Goal: Information Seeking & Learning: Learn about a topic

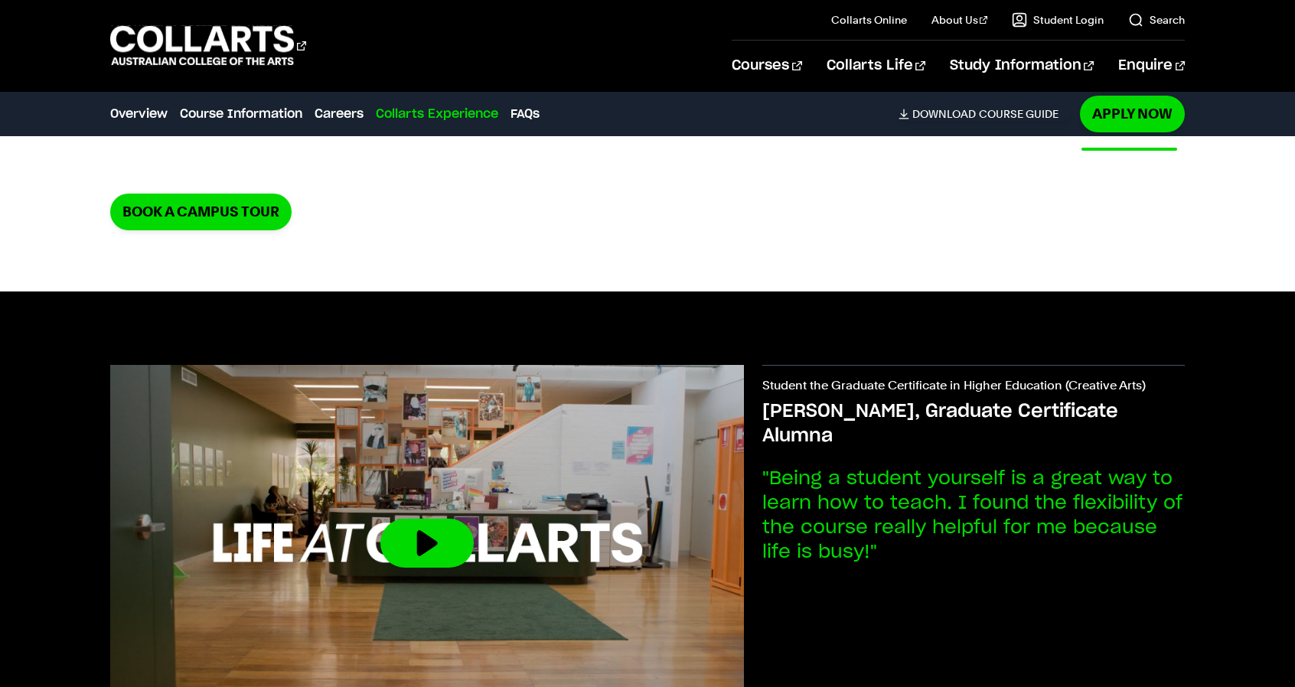
scroll to position [3443, 0]
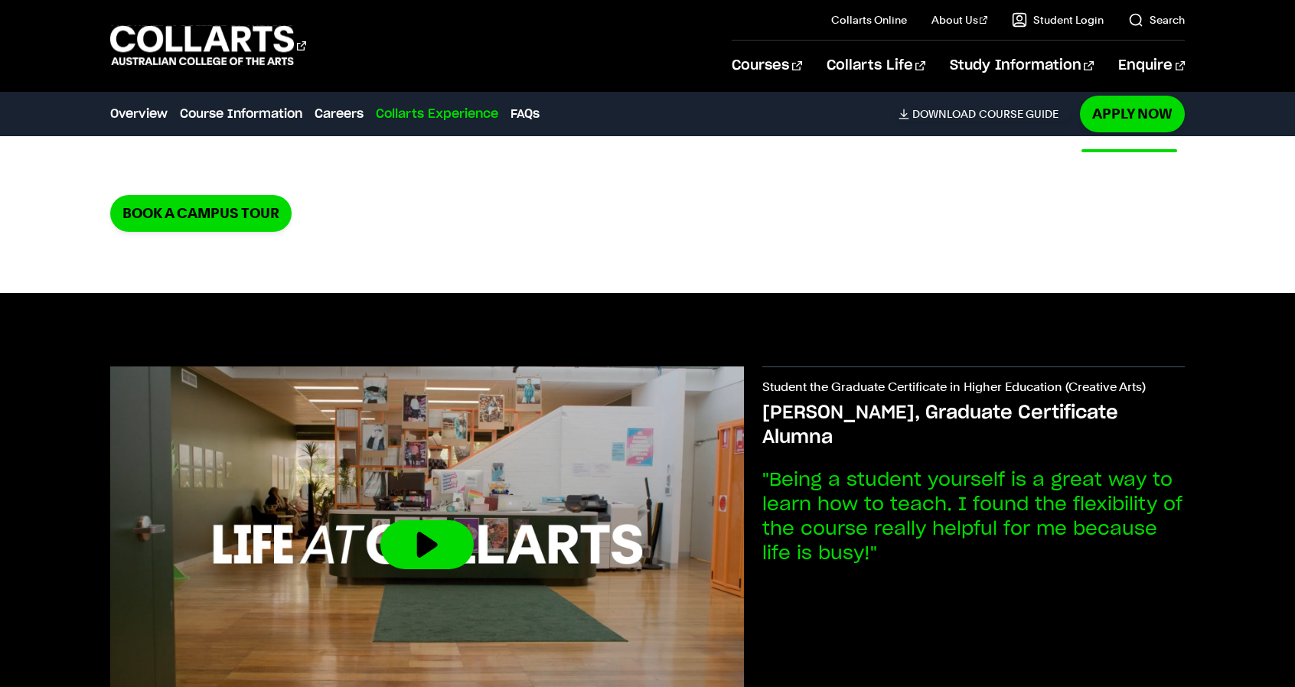
drag, startPoint x: 89, startPoint y: 409, endPoint x: 81, endPoint y: 407, distance: 8.0
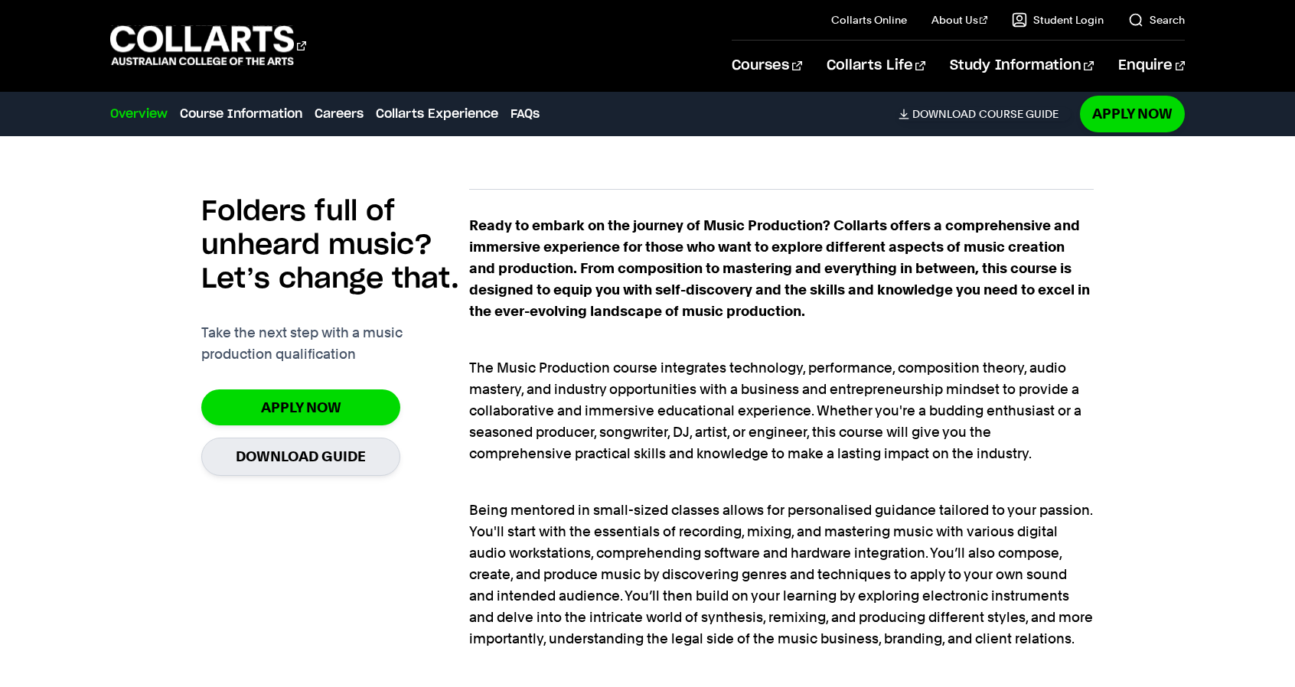
scroll to position [995, 0]
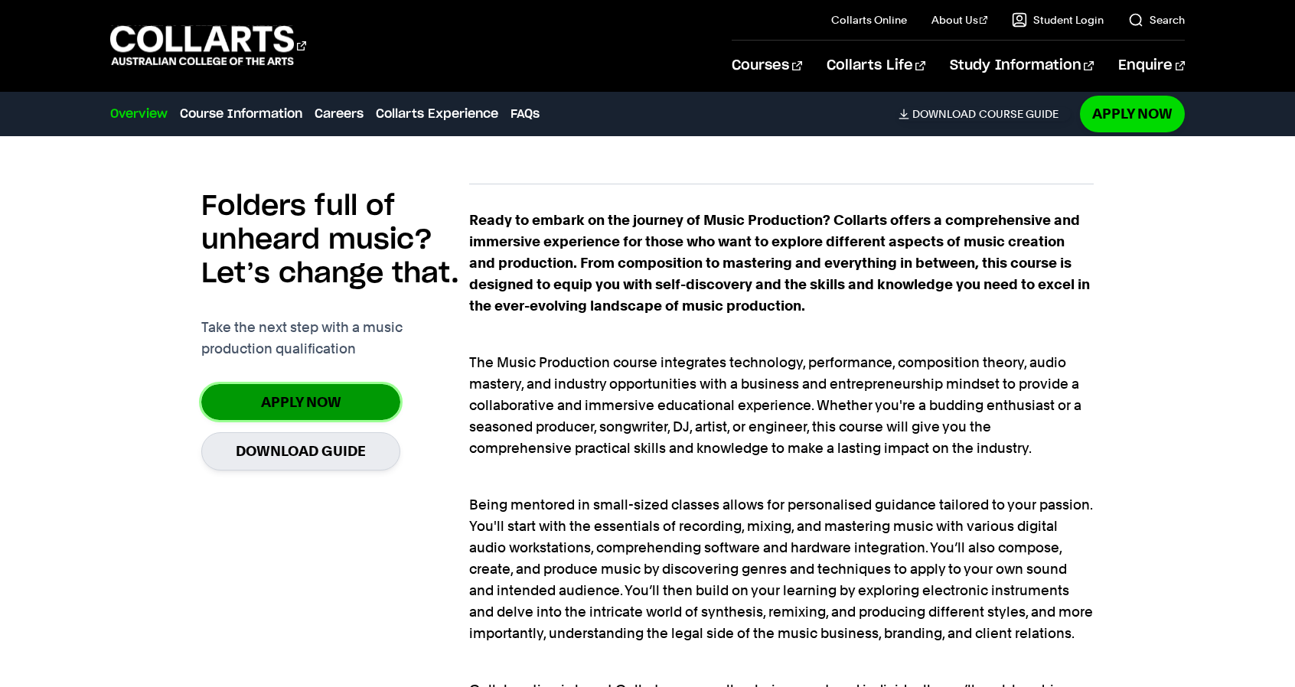
click at [340, 409] on link "Apply Now" at bounding box center [300, 402] width 199 height 36
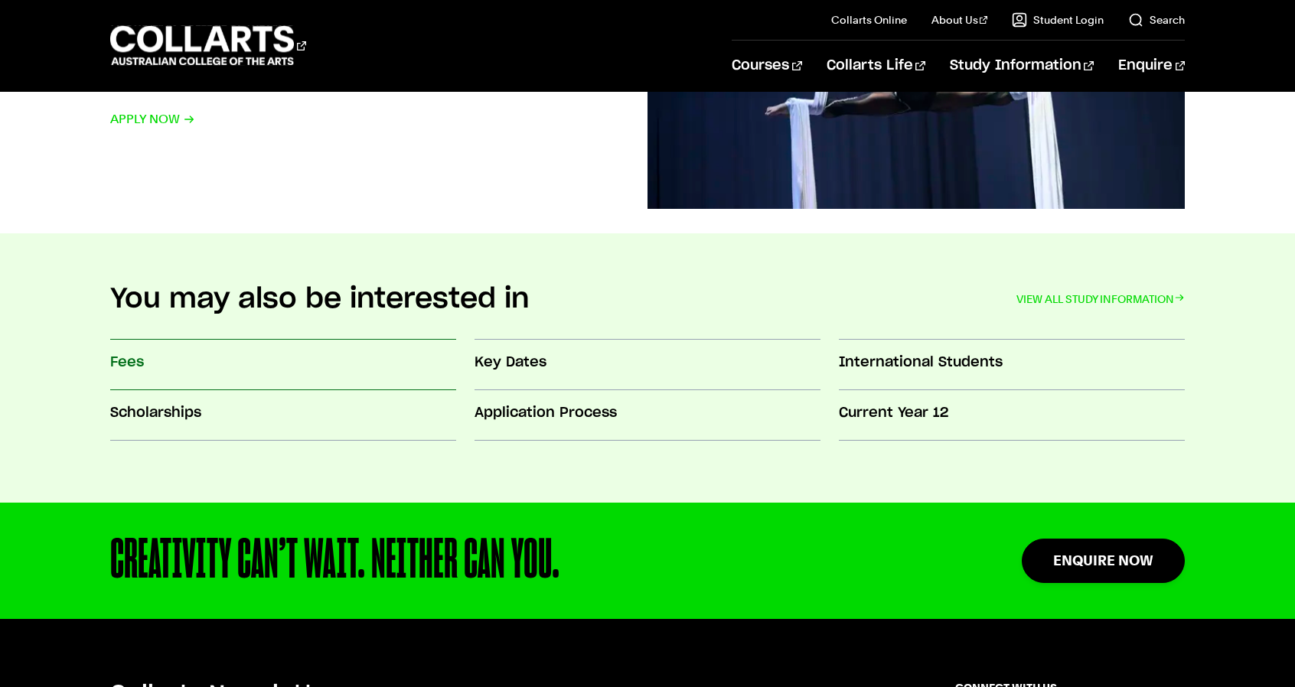
scroll to position [1377, 0]
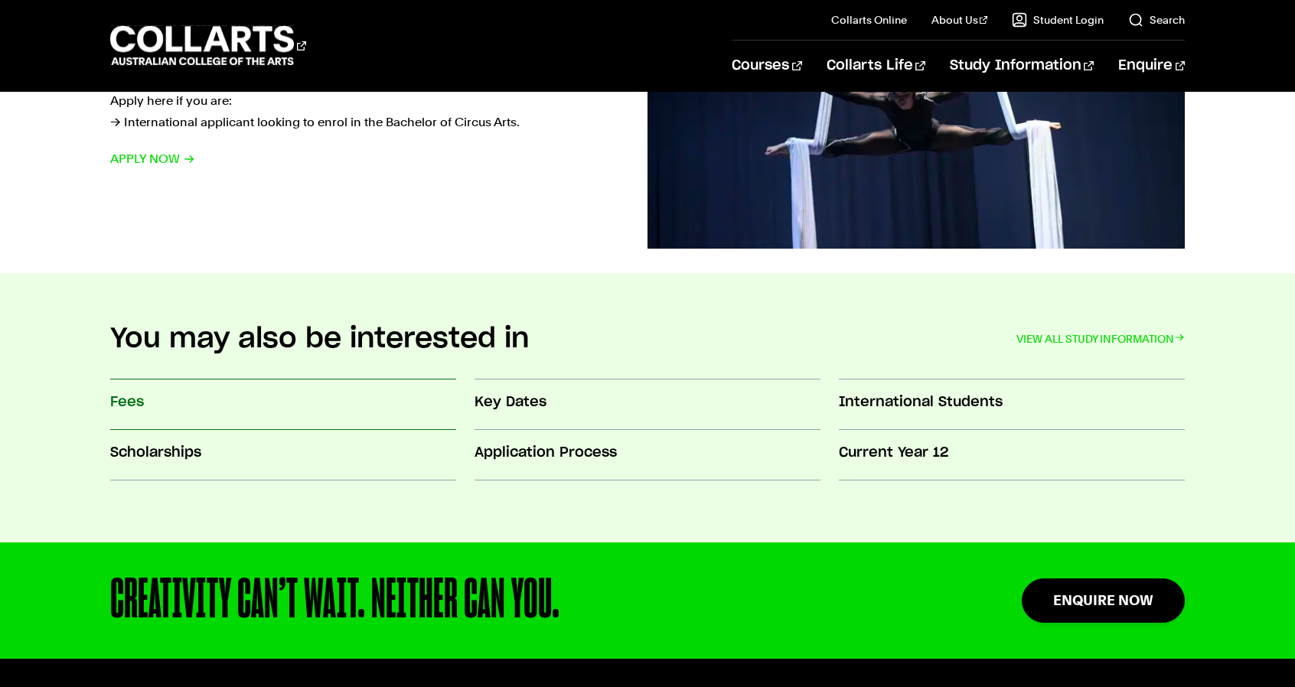
click at [138, 409] on h3 "Fees" at bounding box center [283, 403] width 346 height 20
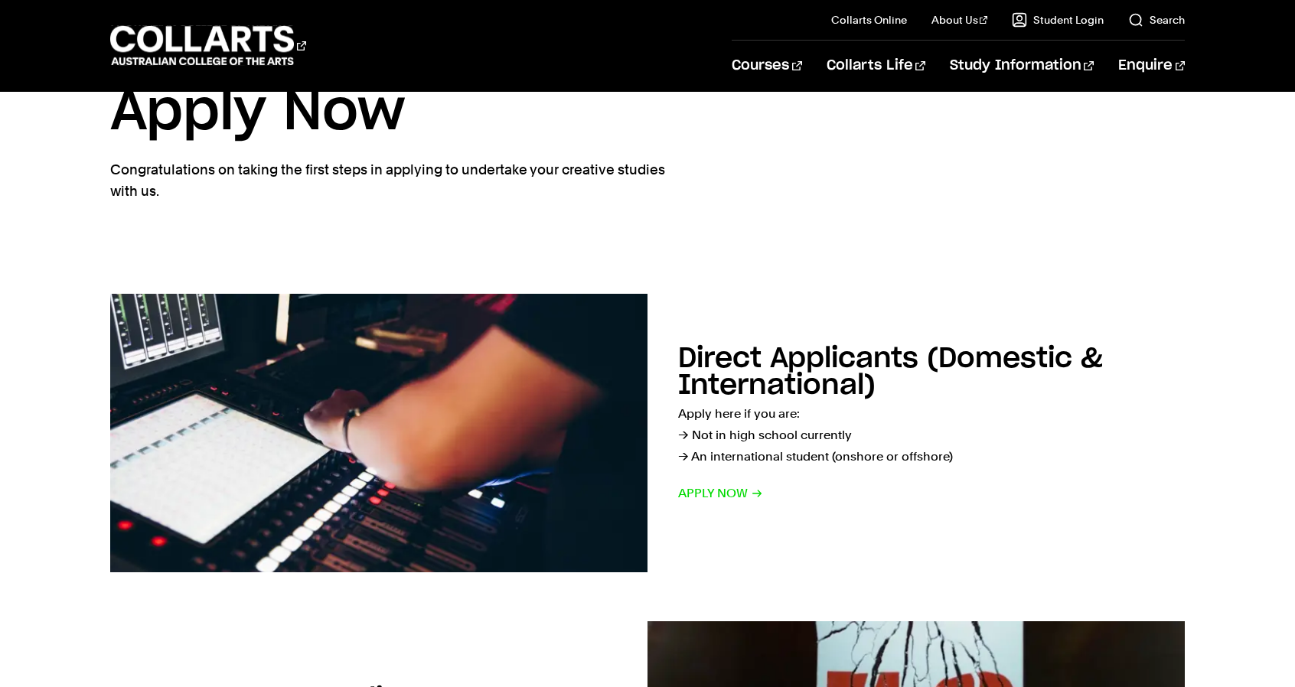
scroll to position [69, 0]
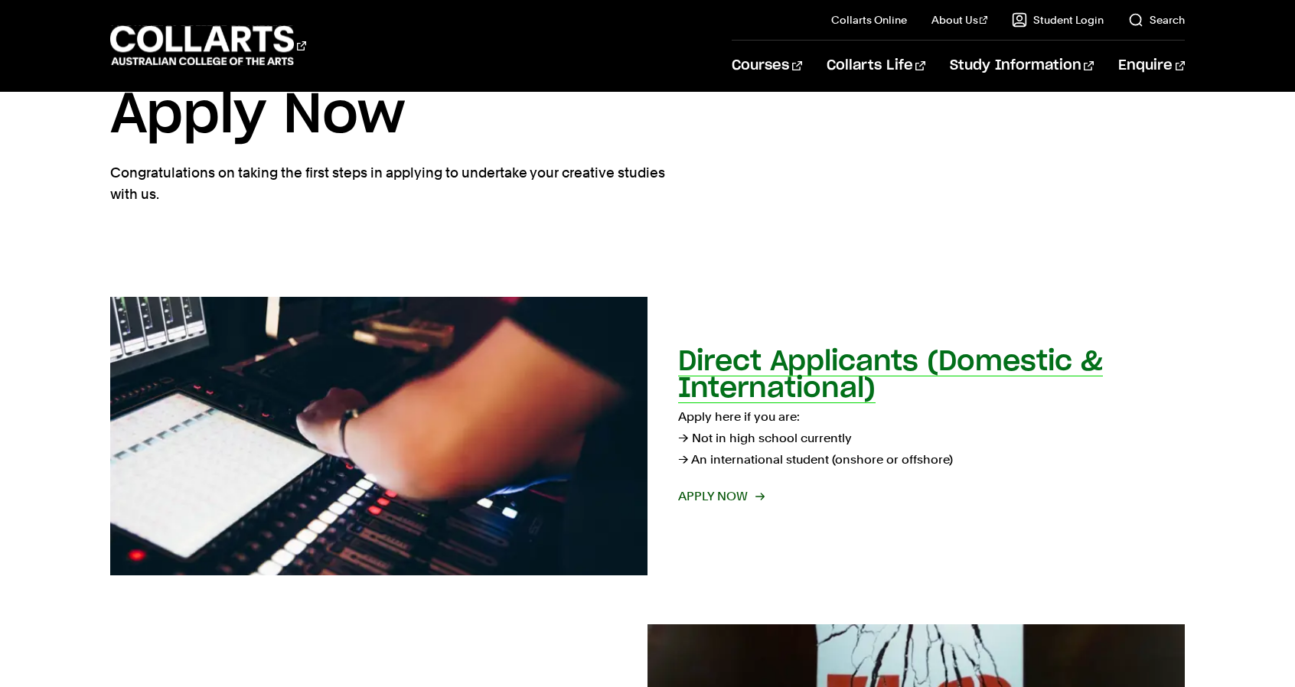
click at [765, 353] on h2 "Direct Applicants (Domestic & International)" at bounding box center [890, 375] width 425 height 54
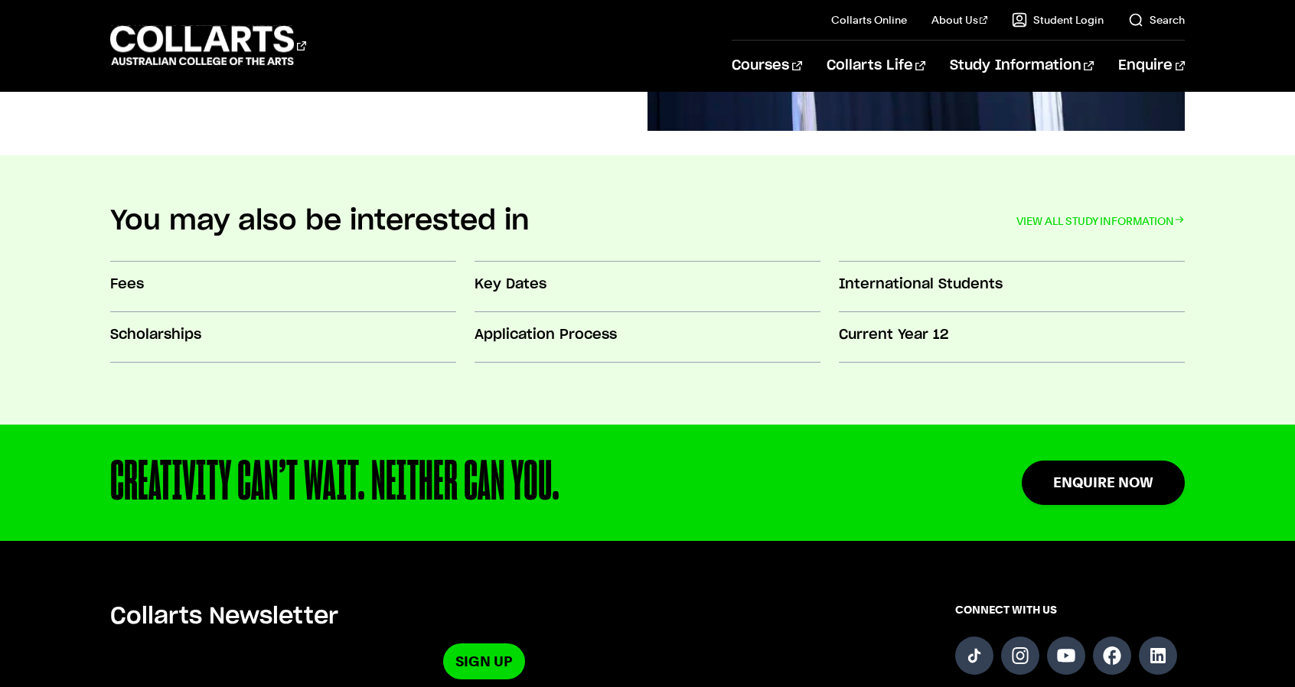
scroll to position [1454, 0]
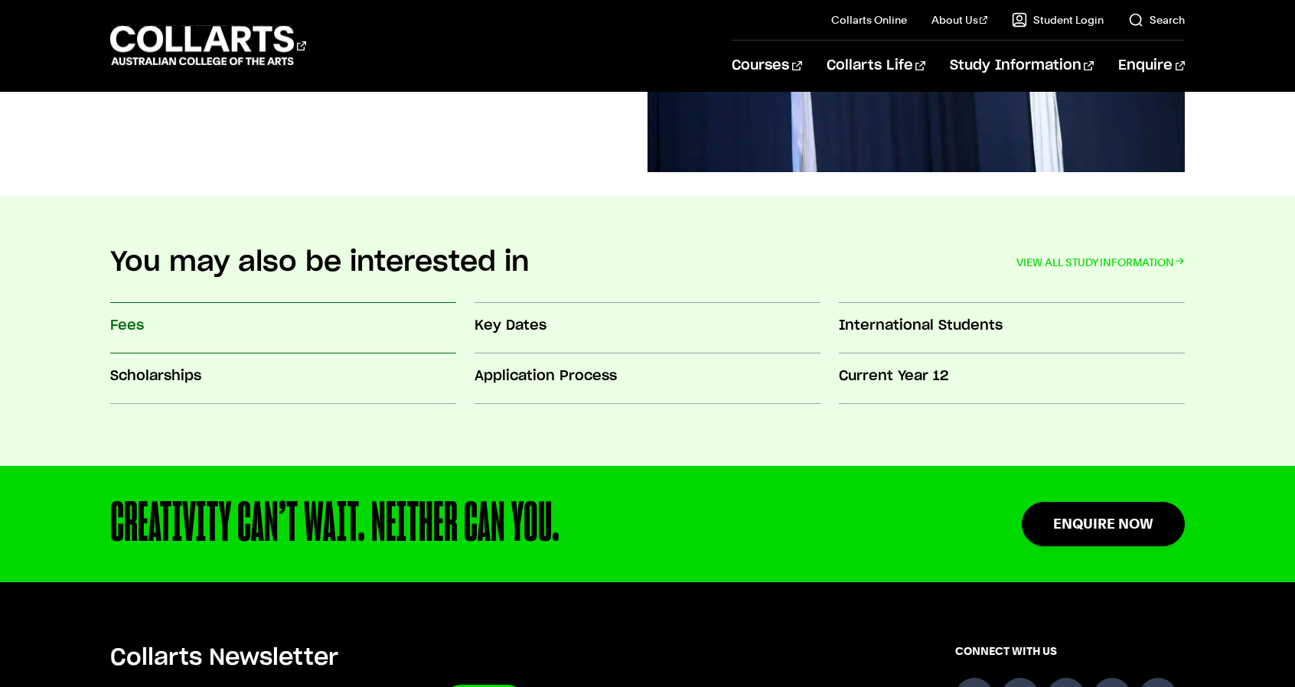
click at [145, 330] on h3 "Fees" at bounding box center [283, 326] width 346 height 20
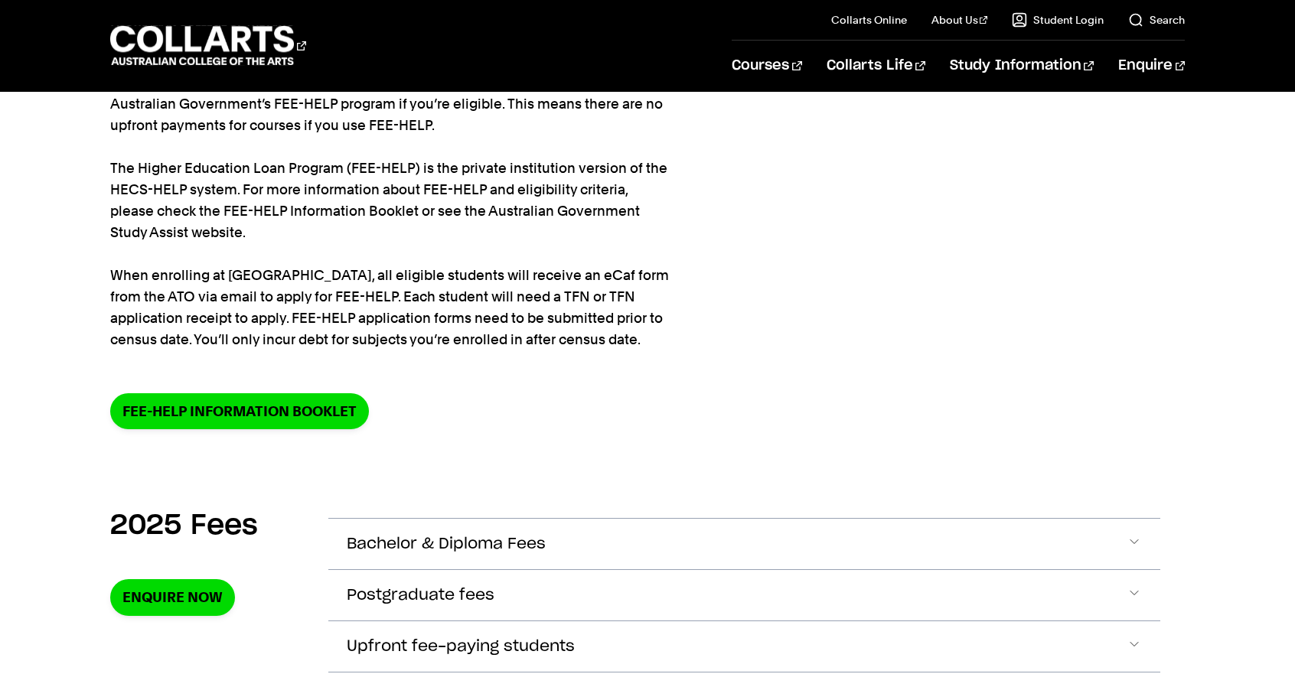
scroll to position [153, 0]
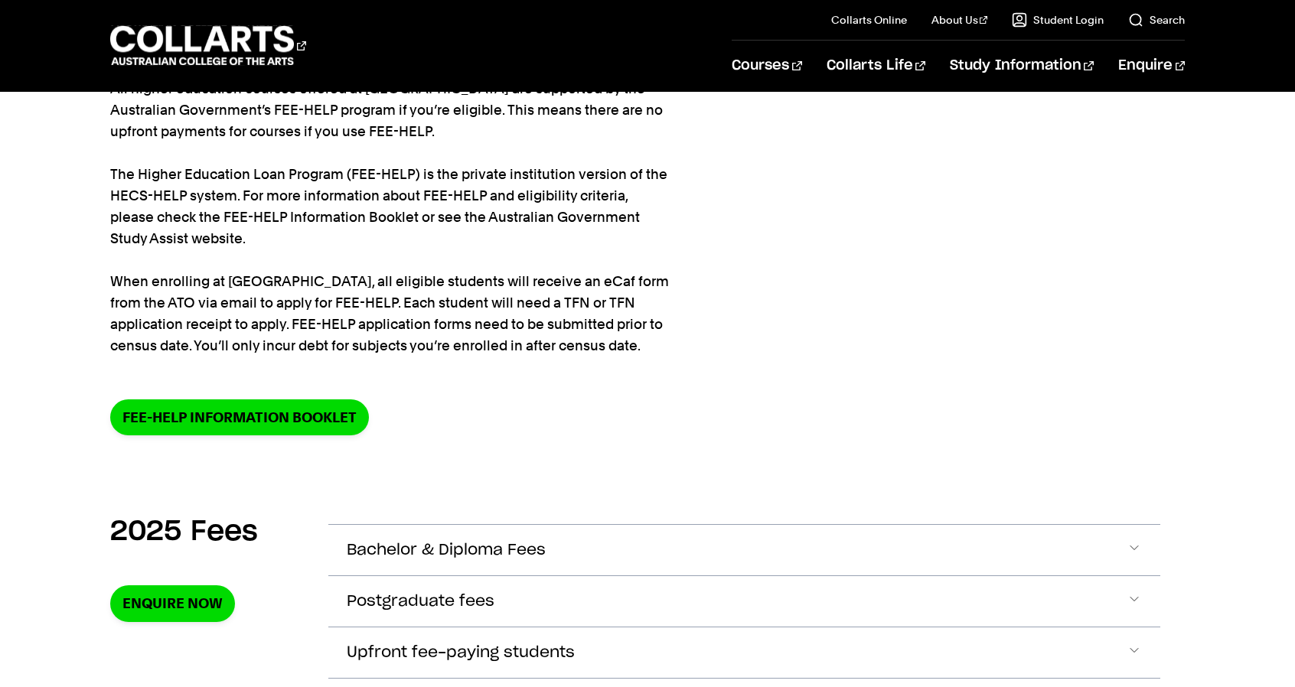
click at [231, 436] on section "Home Study information Fees Fees All higher education courses offered at Collar…" at bounding box center [647, 212] width 1074 height 546
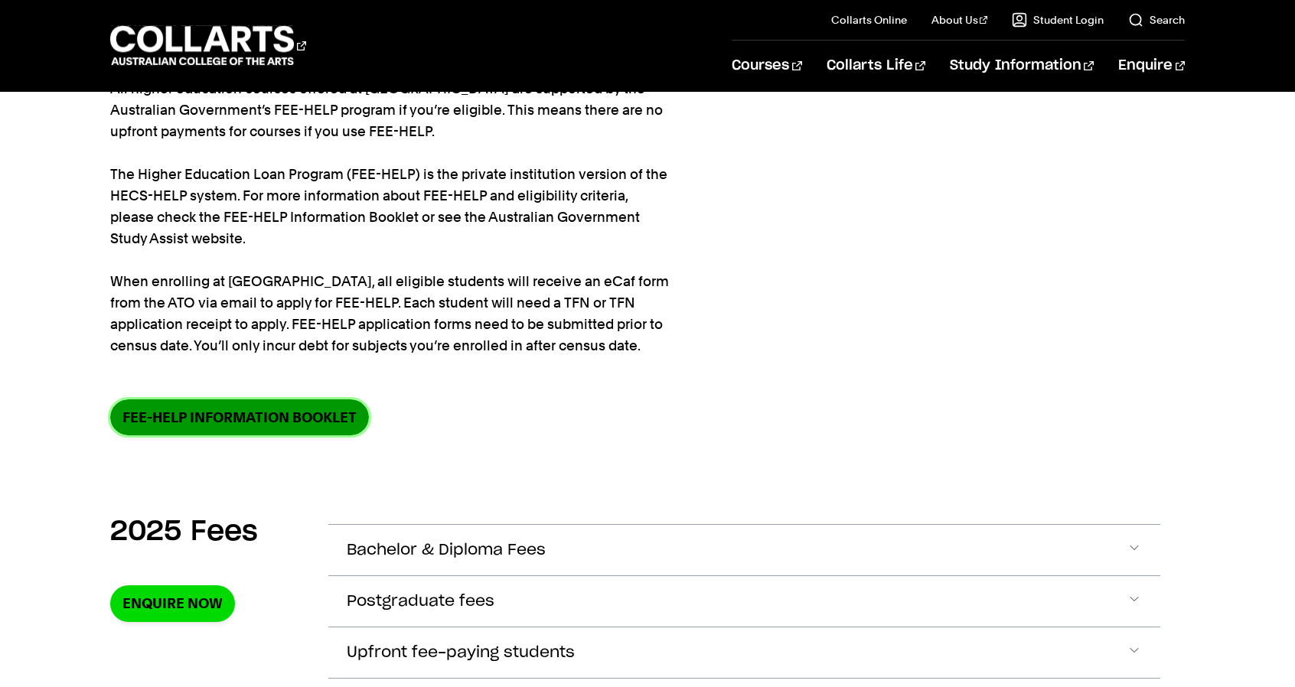
click at [243, 415] on link "FEE-HELP information booklet" at bounding box center [239, 417] width 259 height 36
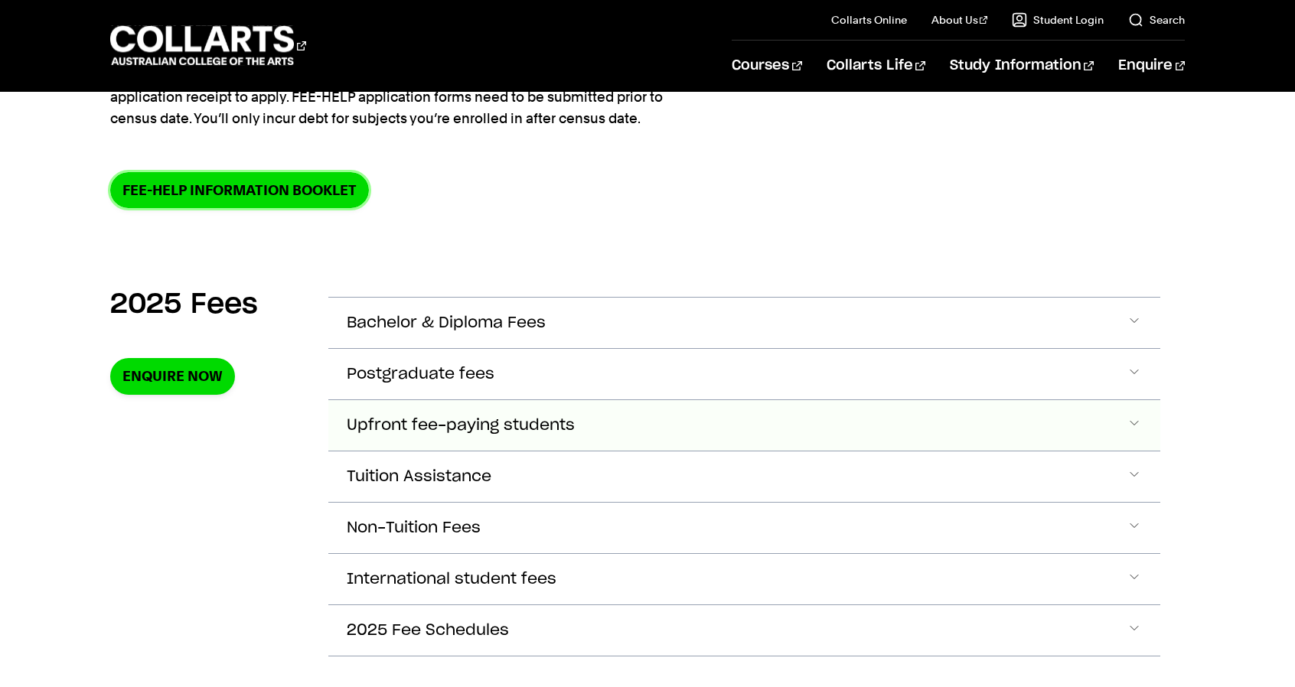
scroll to position [383, 0]
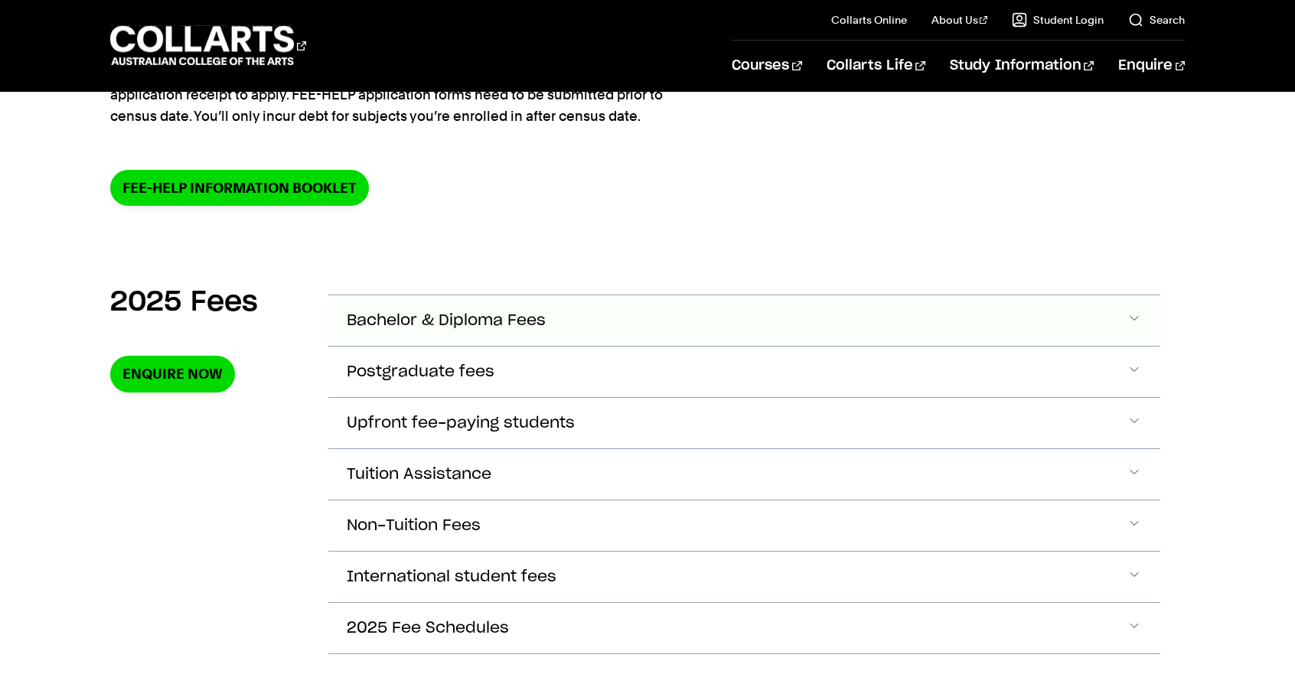
click at [534, 313] on span "Bachelor & Diploma Fees" at bounding box center [446, 321] width 199 height 18
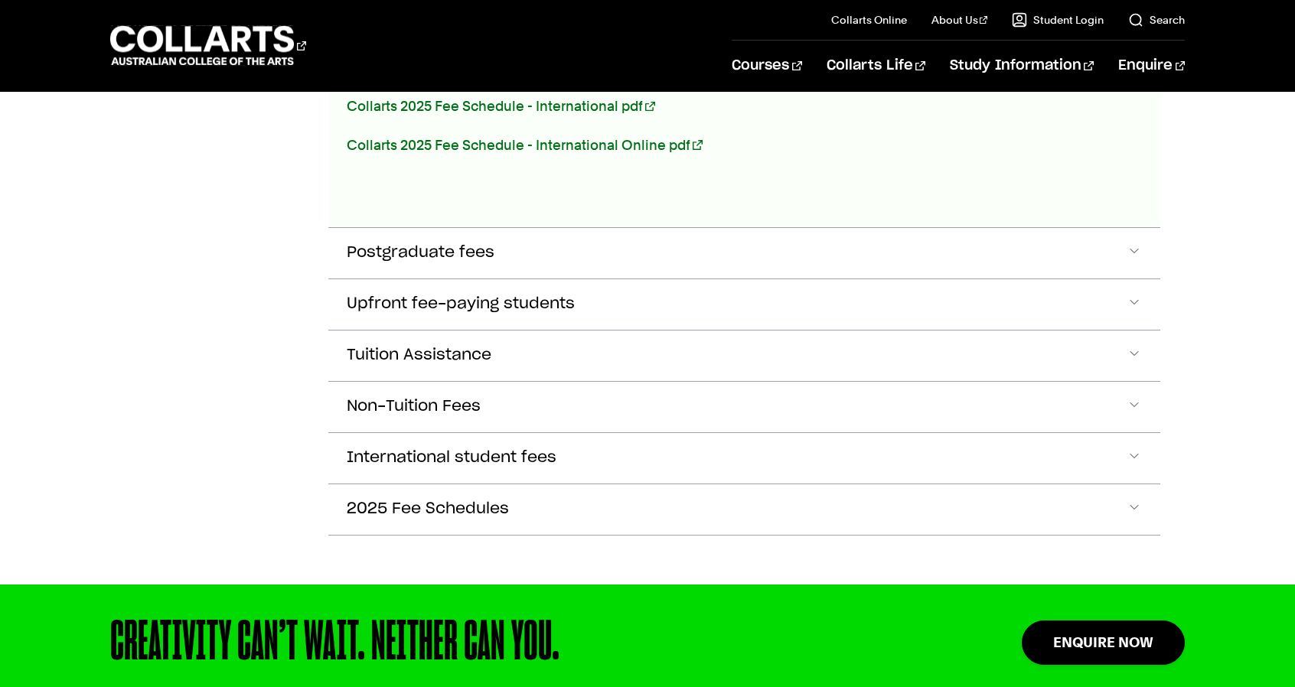
scroll to position [1076, 0]
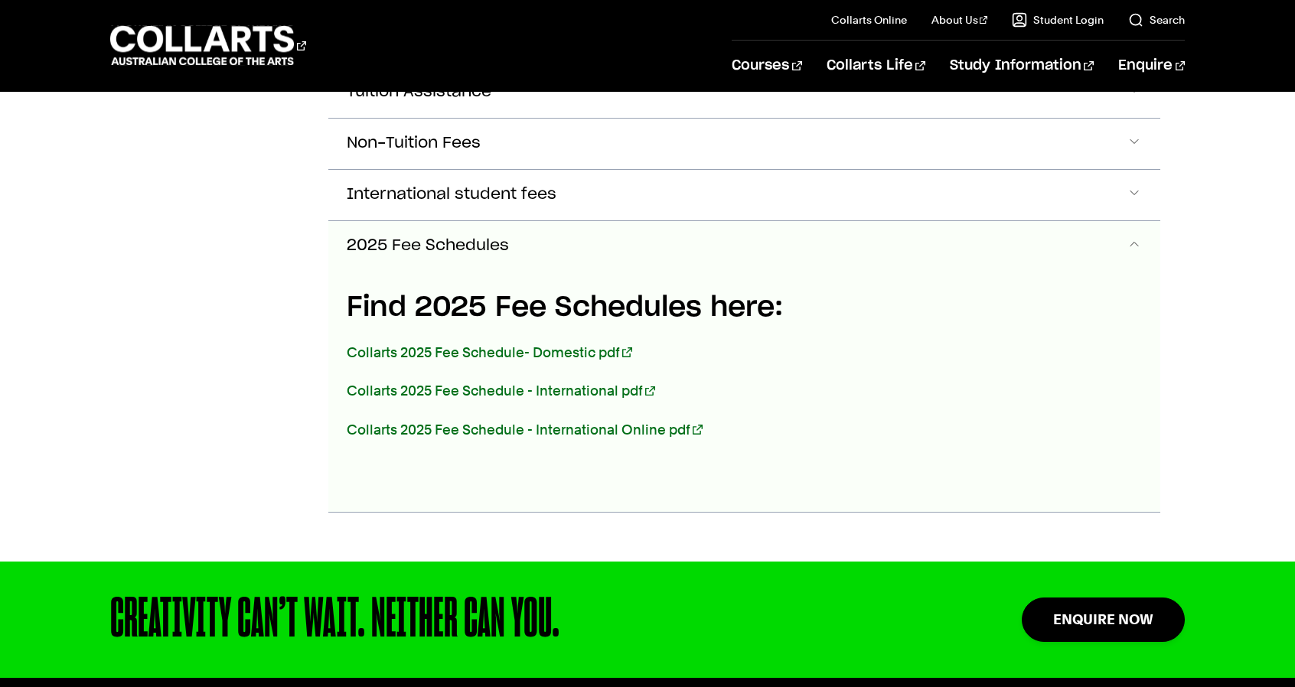
scroll to position [1321, 0]
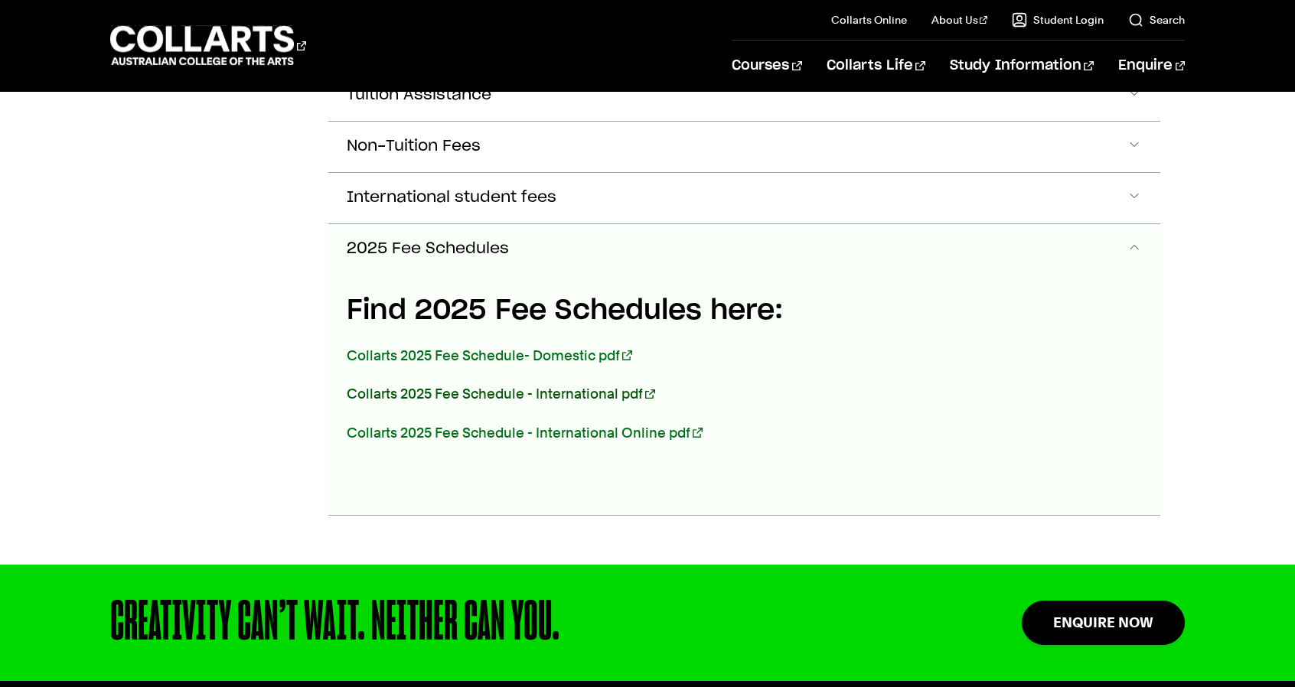
click at [522, 386] on link "Collarts 2025 Fee Schedule - International pdf" at bounding box center [501, 394] width 308 height 16
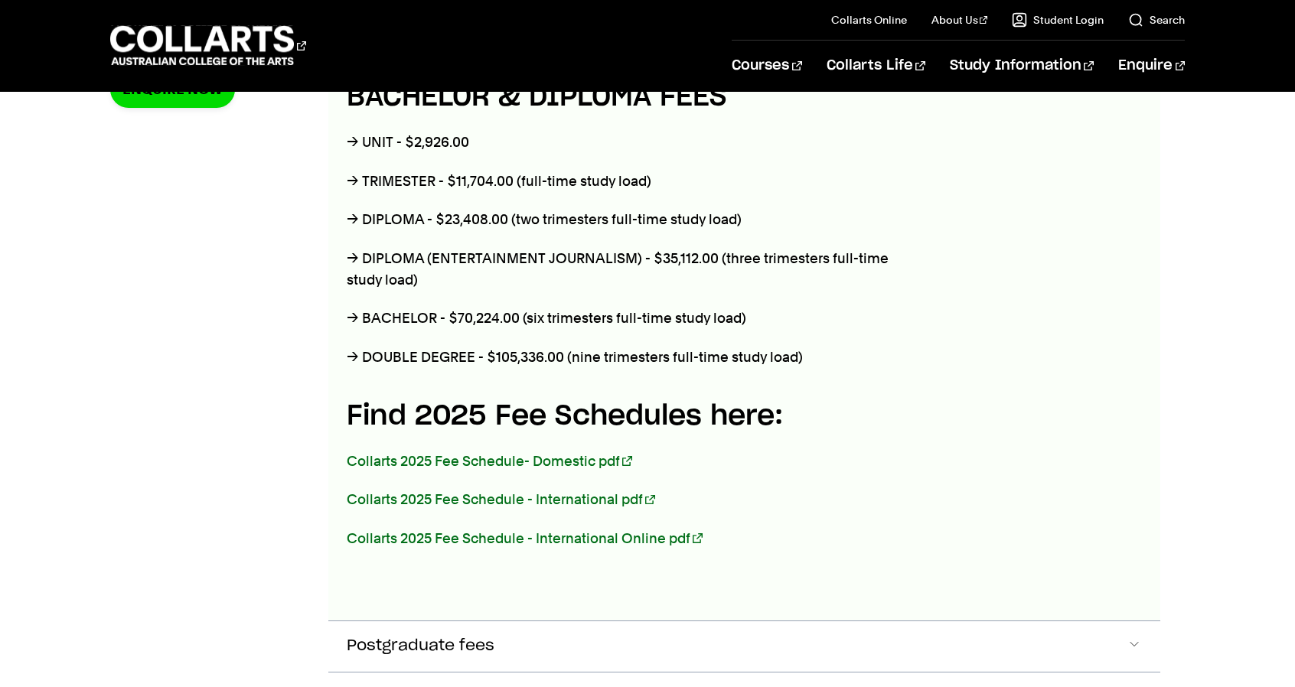
scroll to position [479, 0]
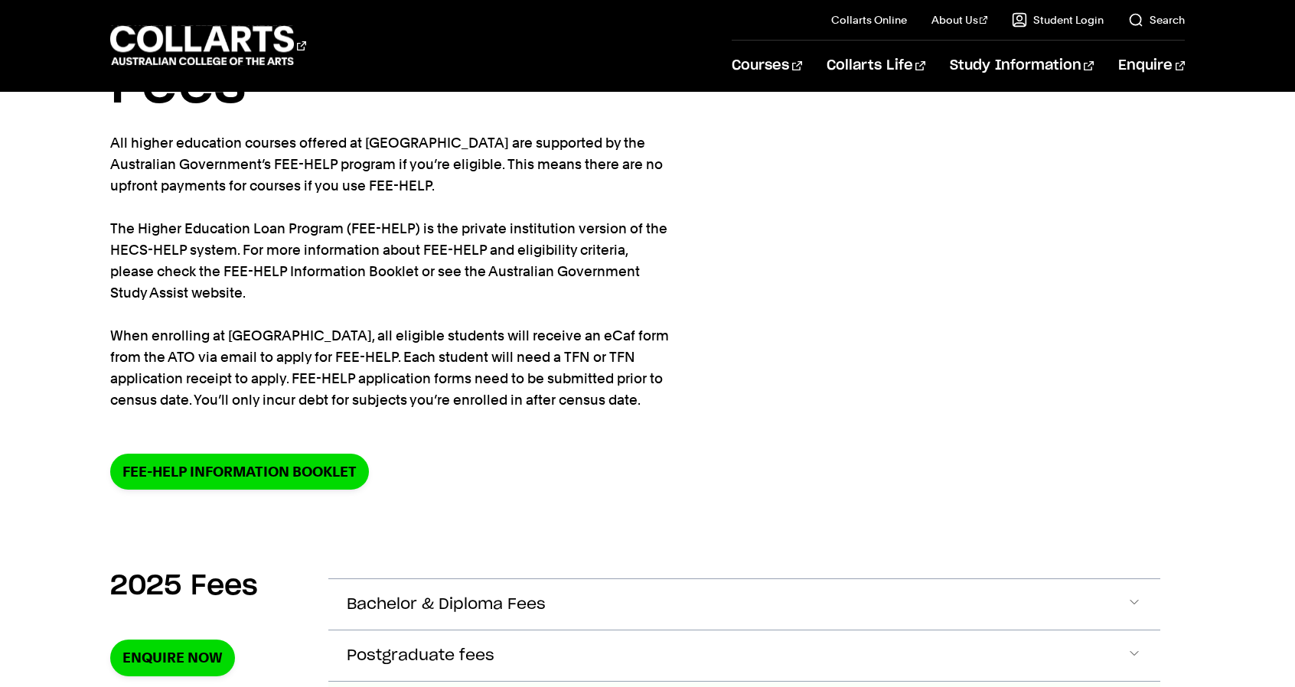
scroll to position [306, 0]
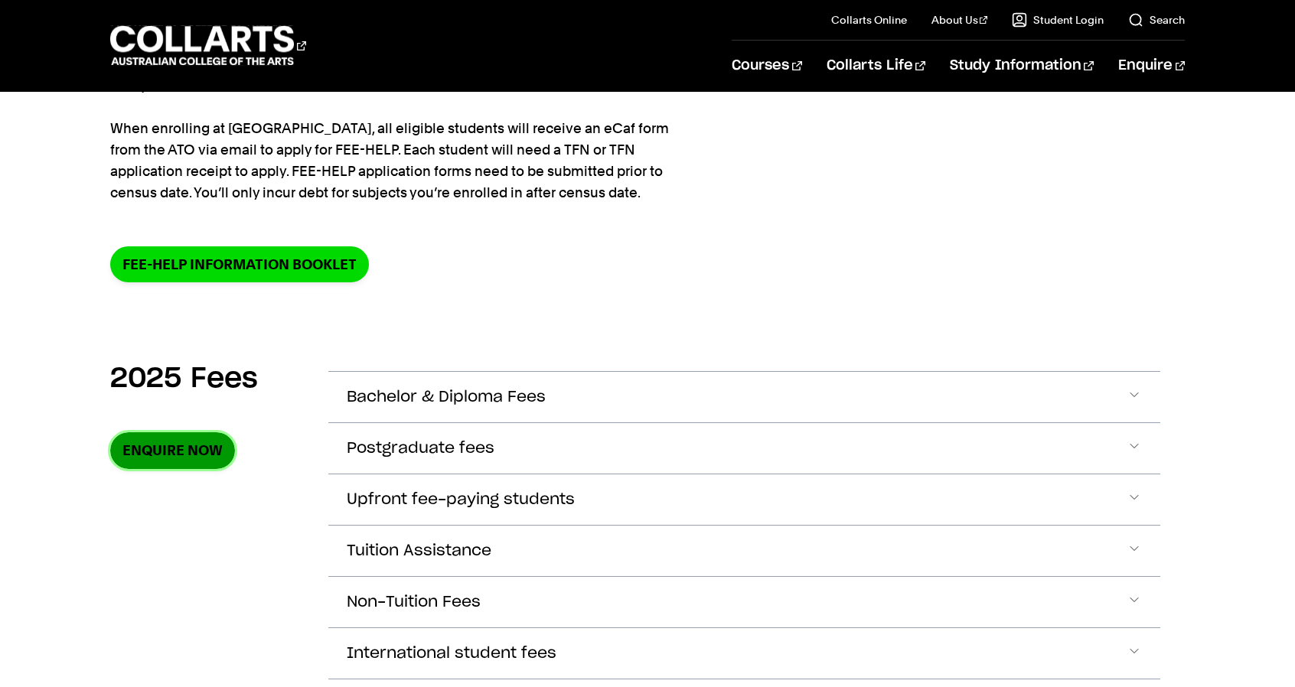
click at [176, 448] on link "Enquire Now" at bounding box center [172, 450] width 125 height 36
click at [591, 404] on button "Bachelor & Diploma Fees" at bounding box center [744, 397] width 832 height 51
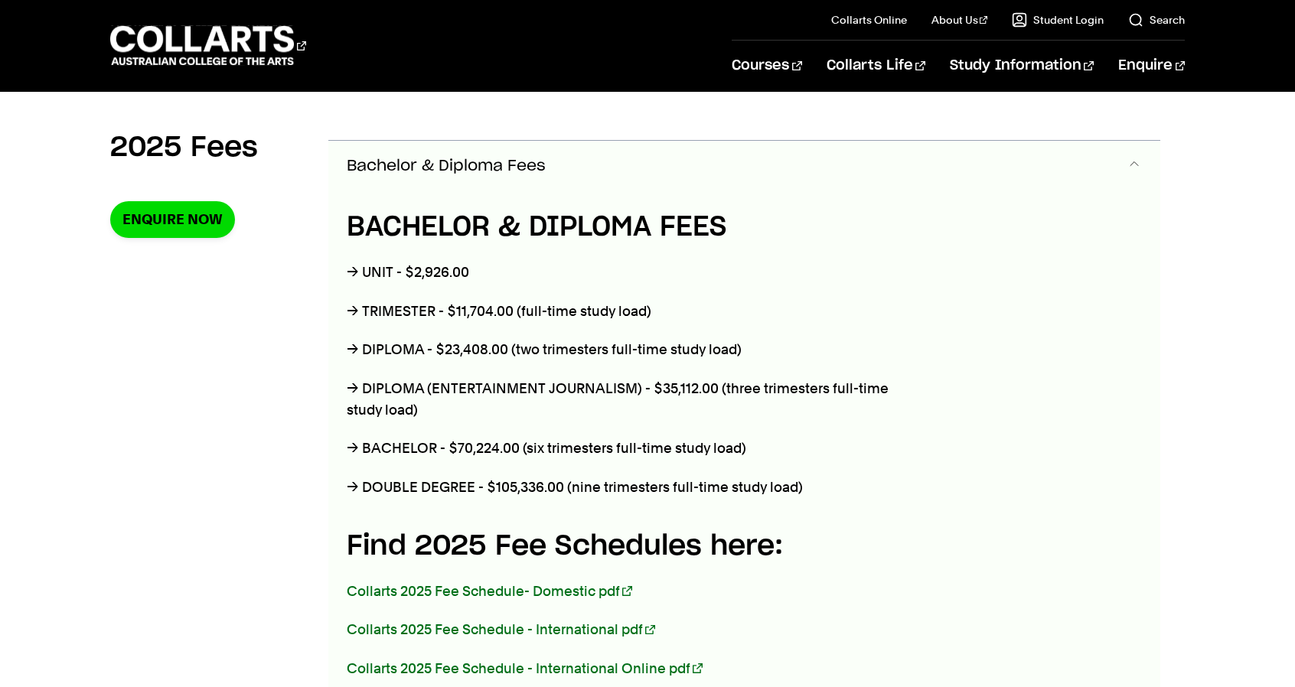
scroll to position [540, 0]
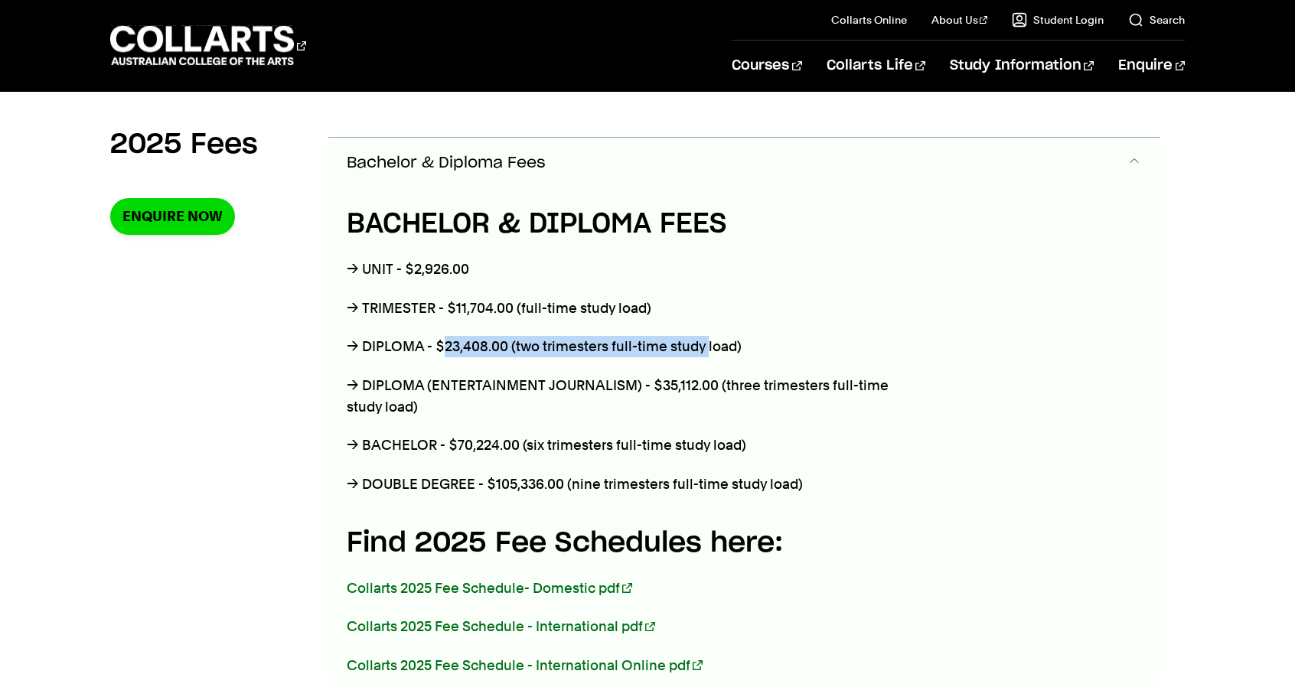
drag, startPoint x: 543, startPoint y: 344, endPoint x: 705, endPoint y: 344, distance: 161.5
click at [705, 344] on p "→ DIPLOMA - $23,408.00 (two trimesters full-time study load)" at bounding box center [631, 346] width 568 height 21
click at [1028, 342] on div "BACHELOR & DIPLOMA FEES → UNIT - $2,926.00 → TRIMESTER - $11,704.00 (full-time …" at bounding box center [744, 467] width 832 height 559
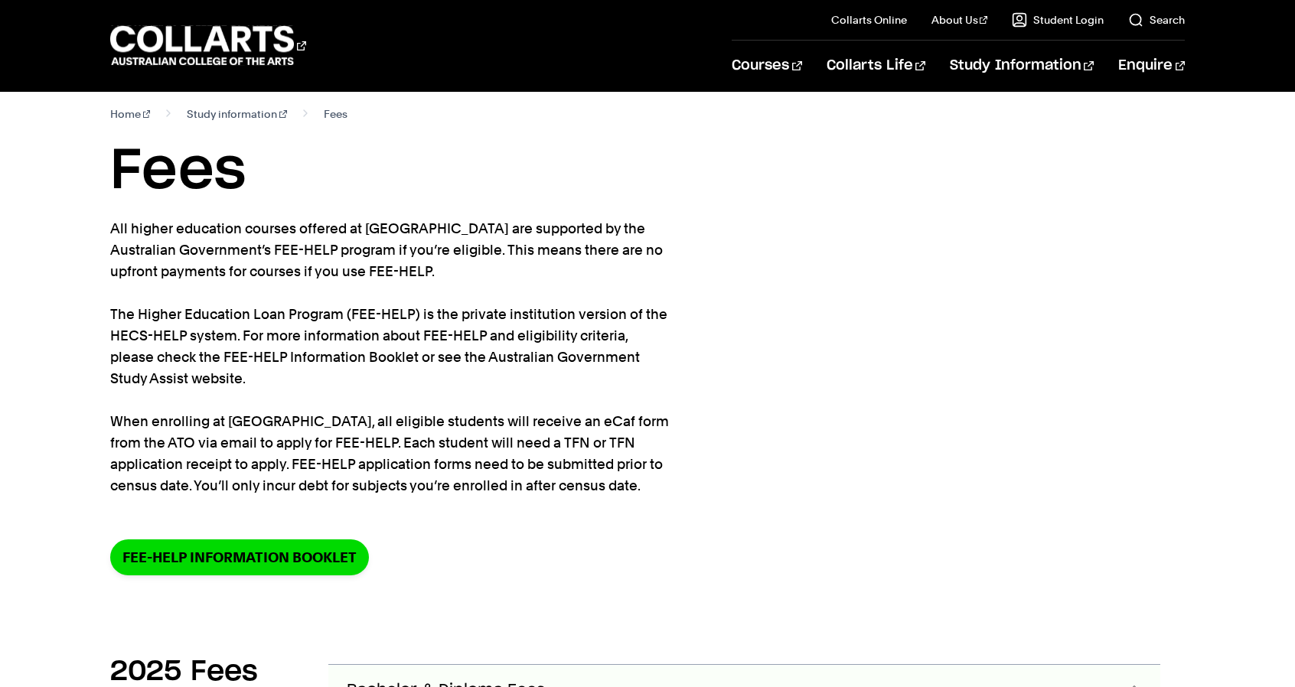
scroll to position [0, 0]
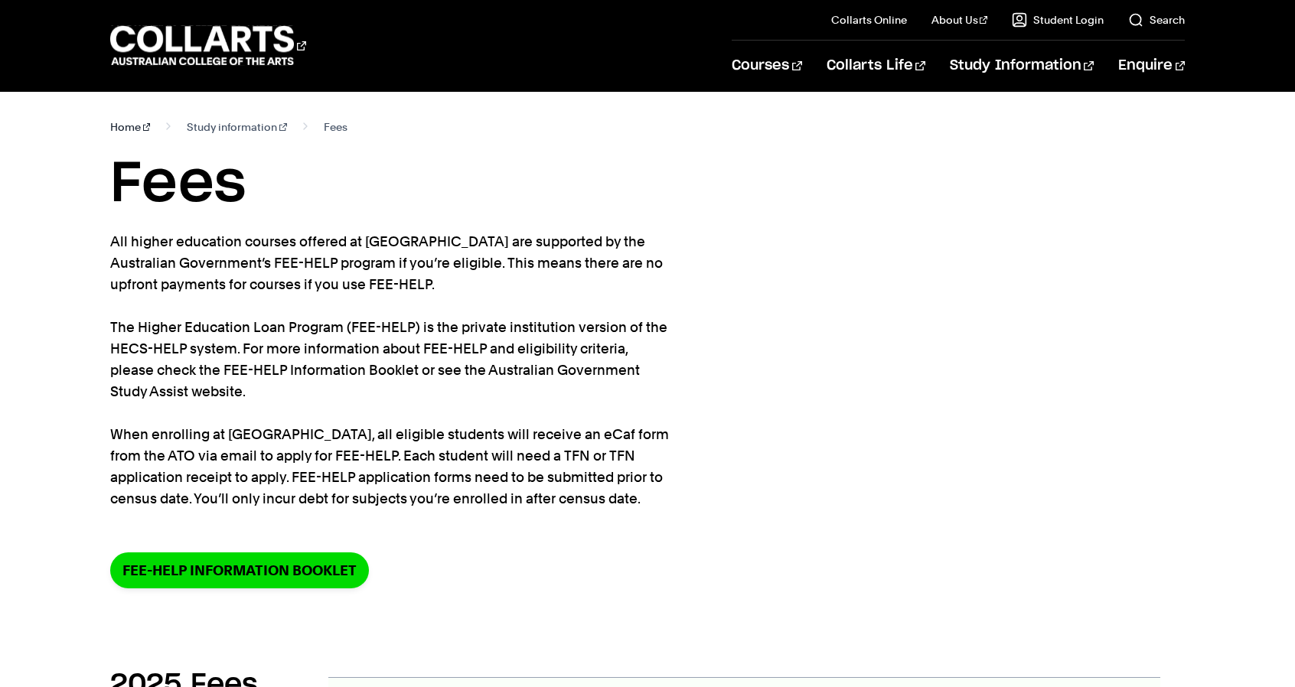
click at [122, 128] on link "Home" at bounding box center [130, 126] width 41 height 21
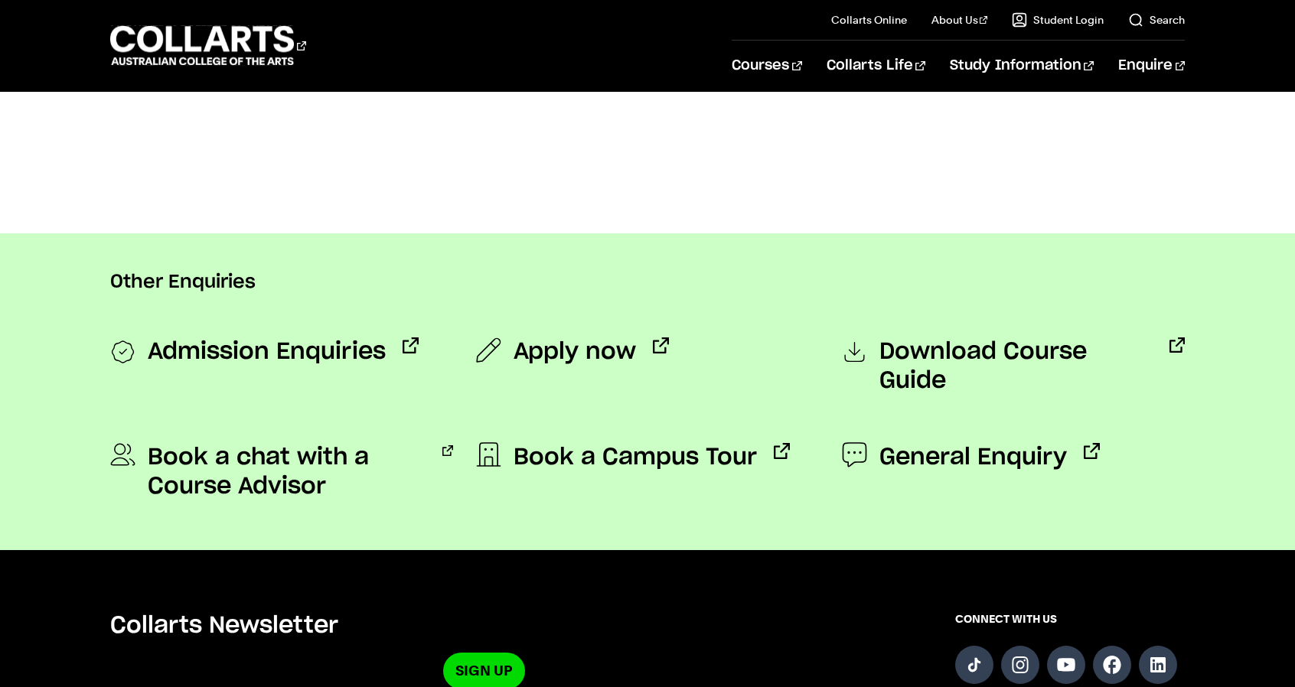
scroll to position [1243, 0]
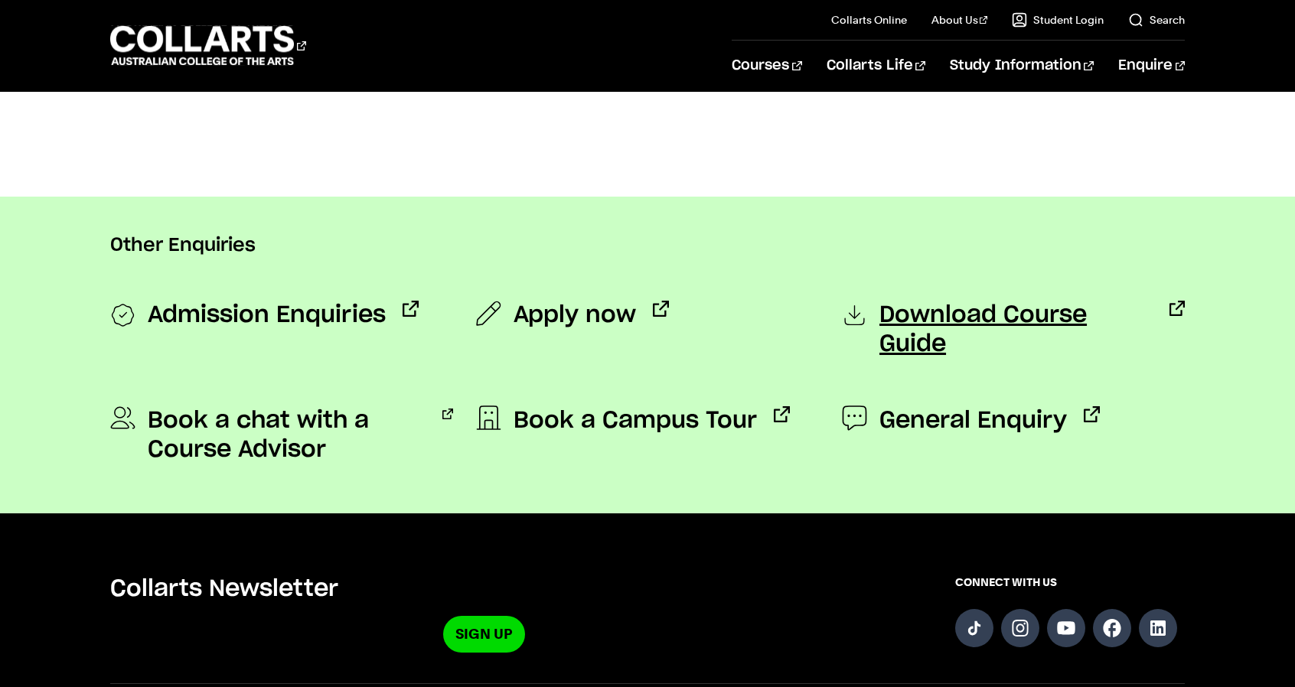
click at [941, 310] on span "Download Course Guide" at bounding box center [1015, 330] width 273 height 58
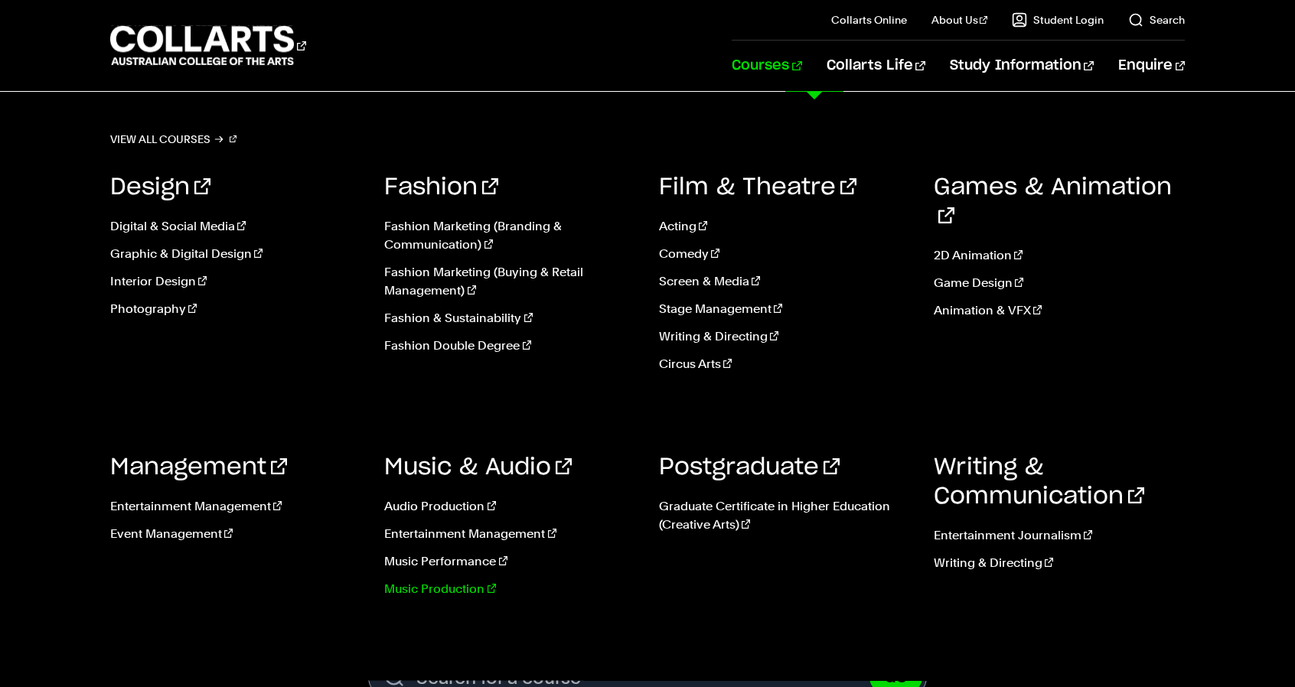
click at [441, 588] on link "Music Production" at bounding box center [510, 589] width 252 height 18
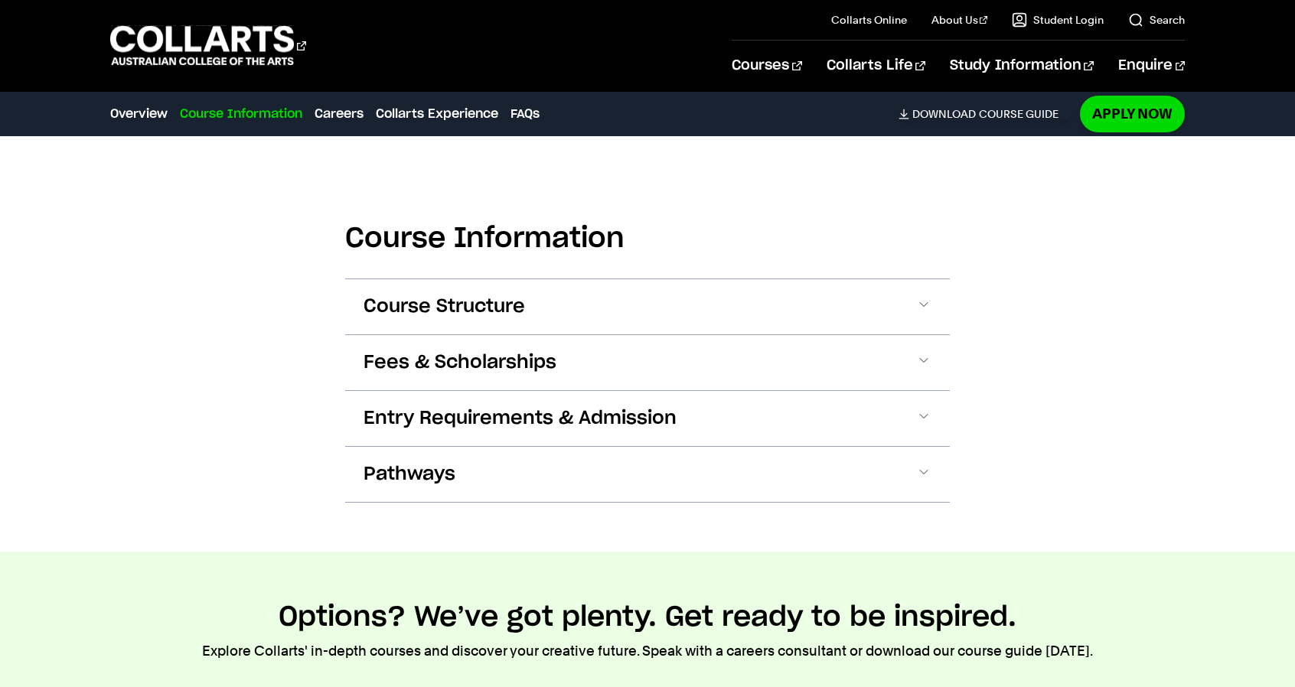
scroll to position [1836, 0]
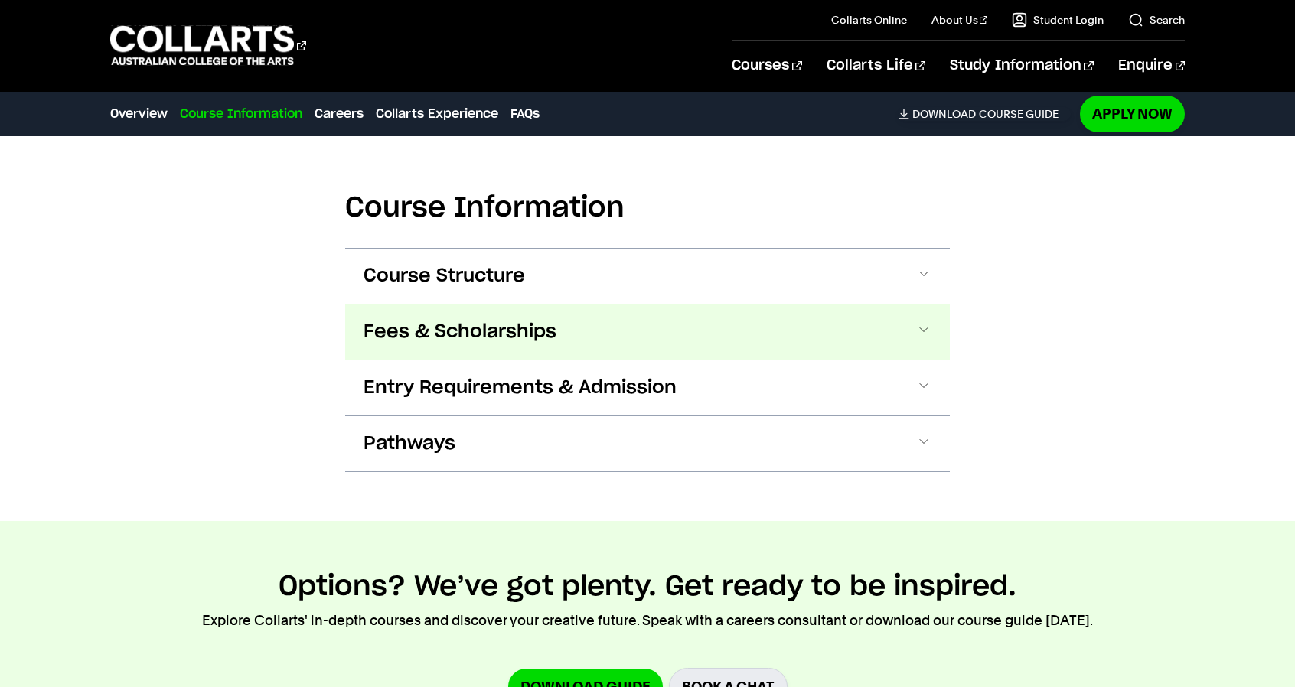
click at [627, 311] on button "Fees & Scholarships" at bounding box center [647, 332] width 604 height 55
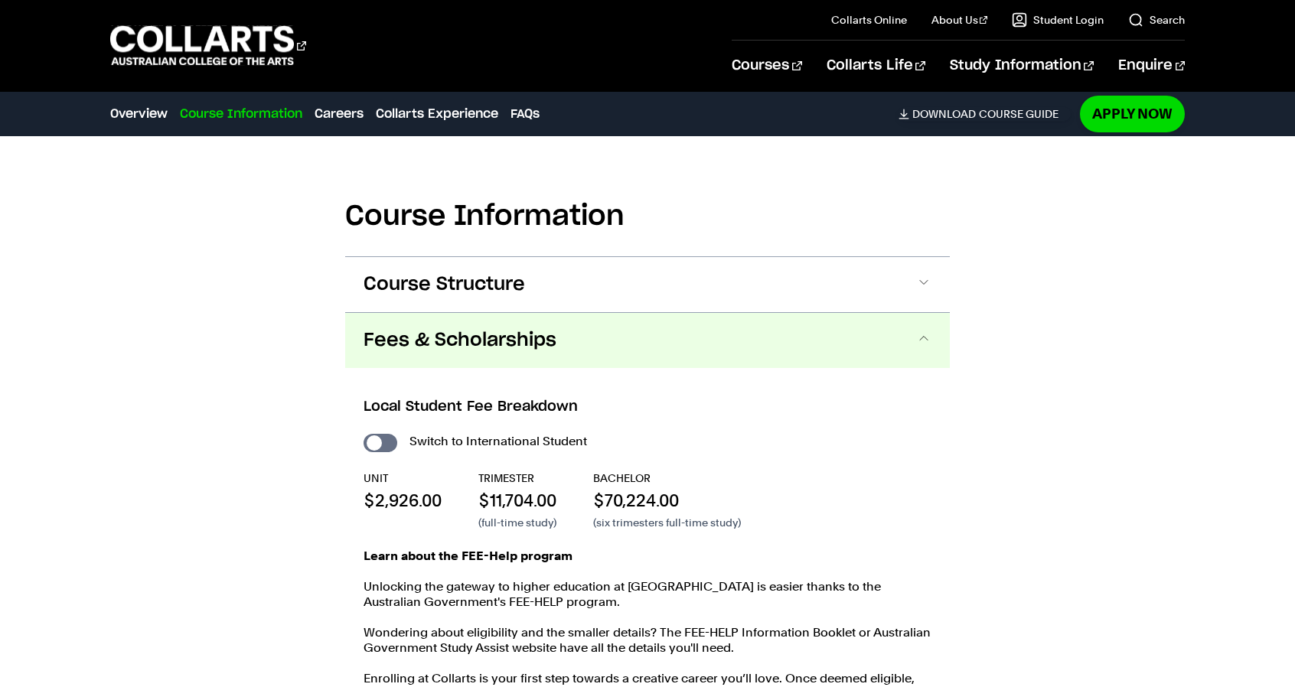
scroll to position [1827, 0]
click at [375, 435] on input "International Student" at bounding box center [380, 444] width 34 height 18
checkbox input "true"
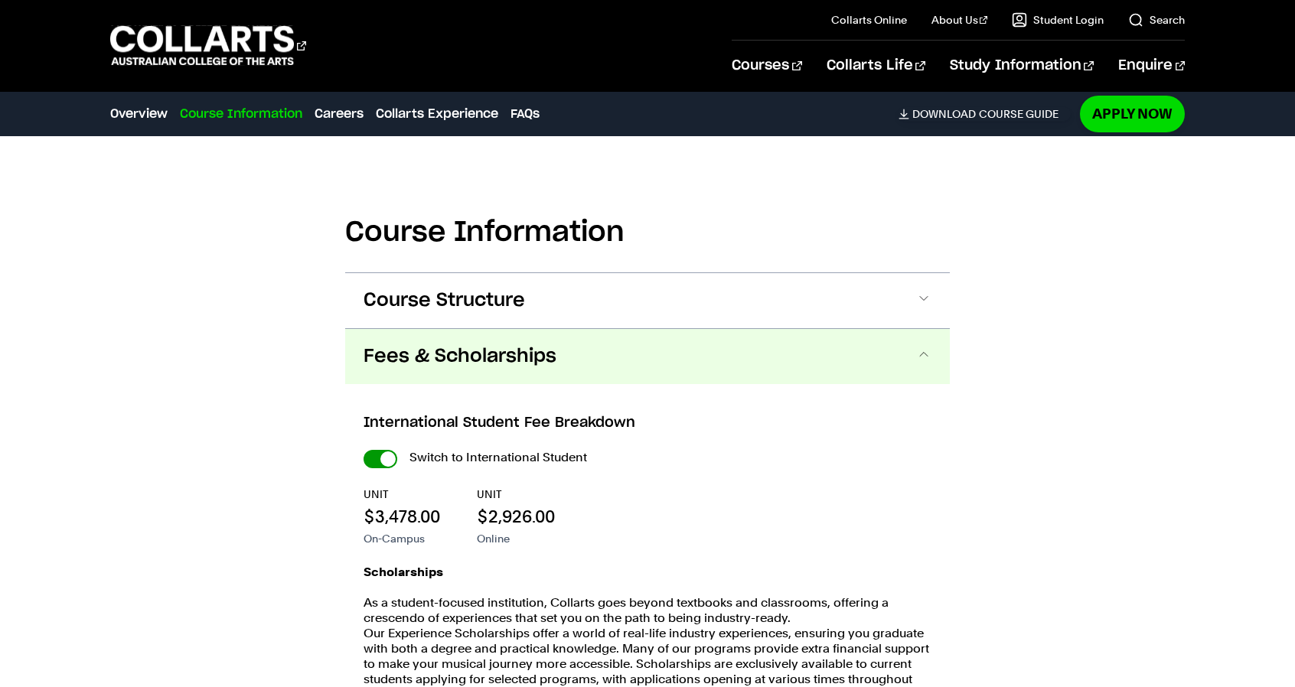
click at [0, 0] on input "International Student" at bounding box center [0, 0] width 0 height 0
checkbox input "false"
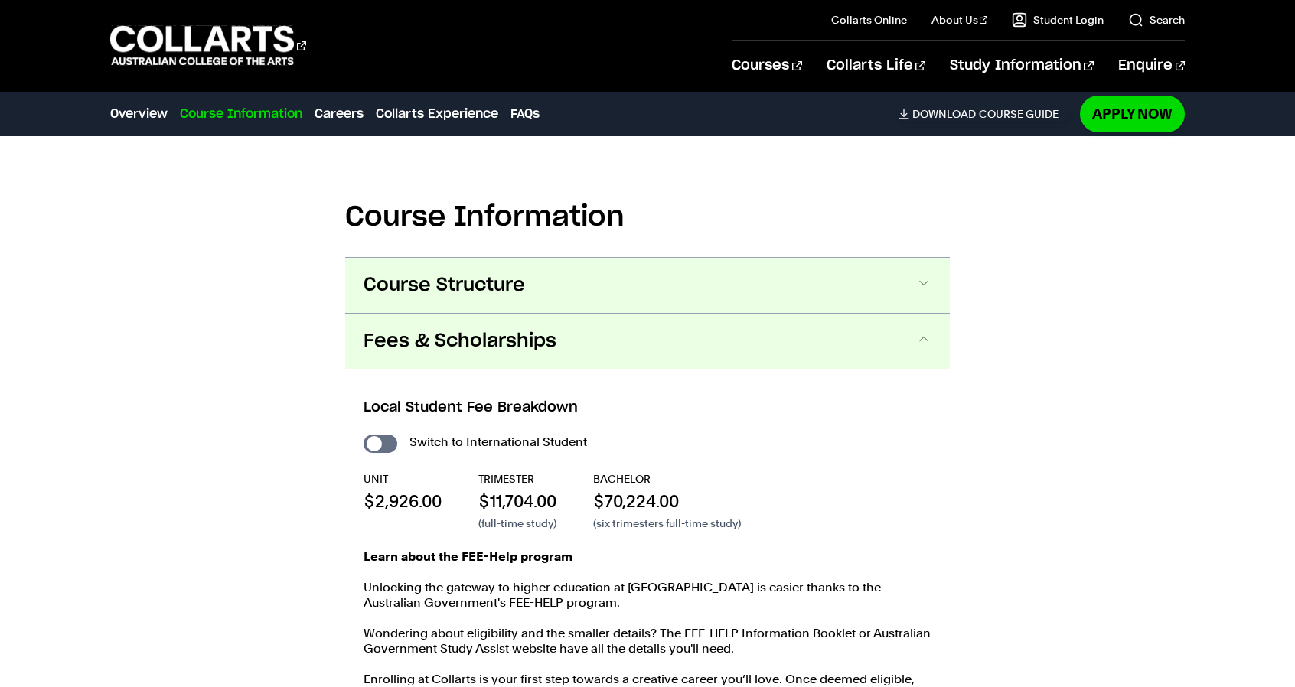
click at [471, 258] on button "Course Structure" at bounding box center [647, 285] width 604 height 55
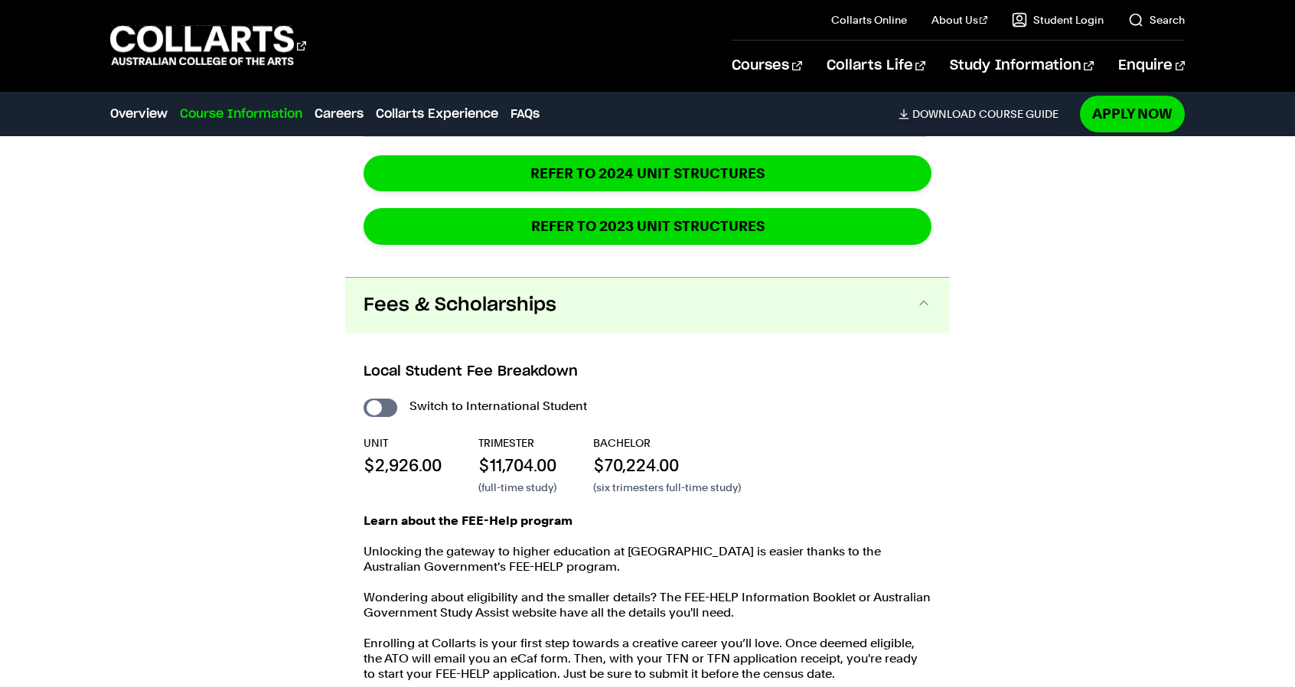
scroll to position [2996, 0]
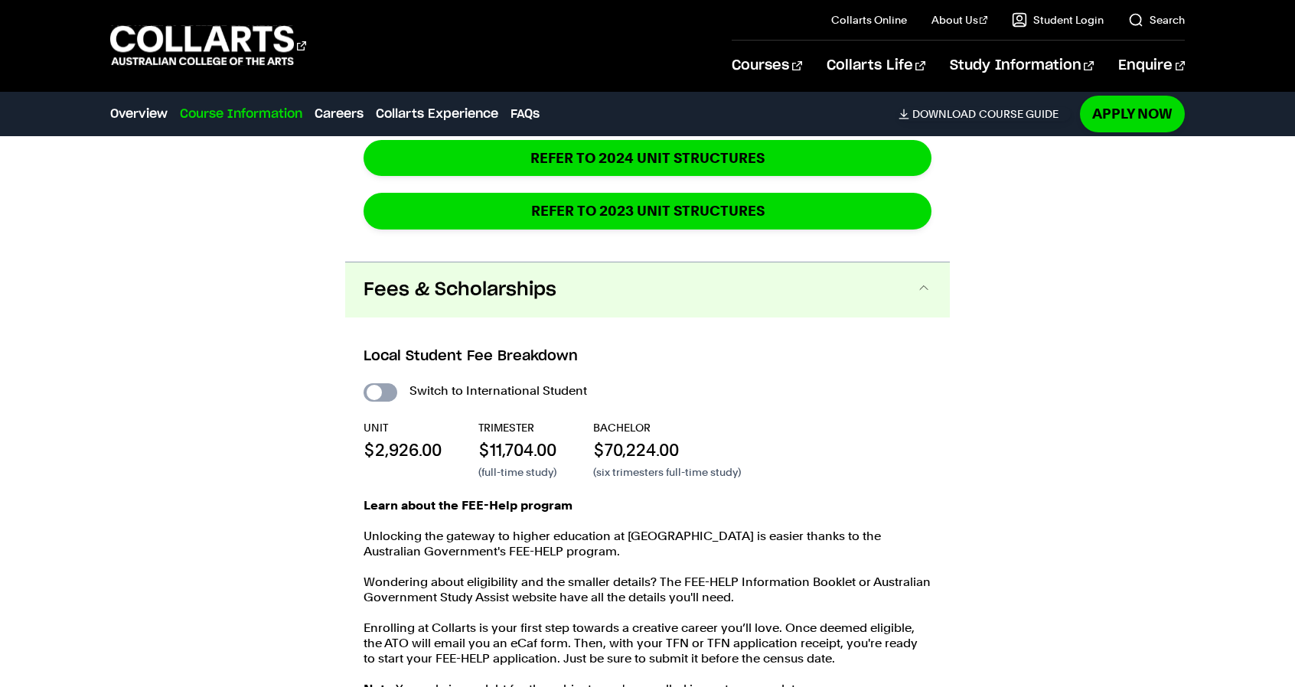
click at [379, 383] on input "International Student" at bounding box center [380, 392] width 34 height 18
checkbox input "true"
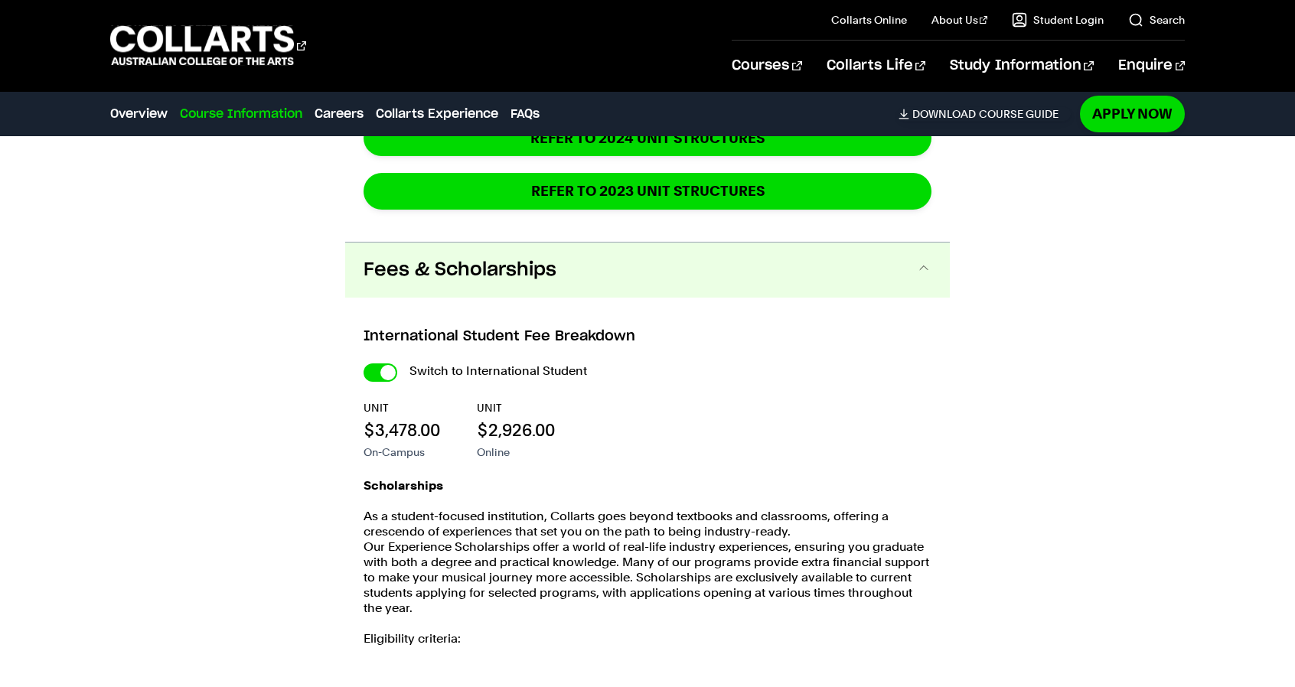
scroll to position [3378, 0]
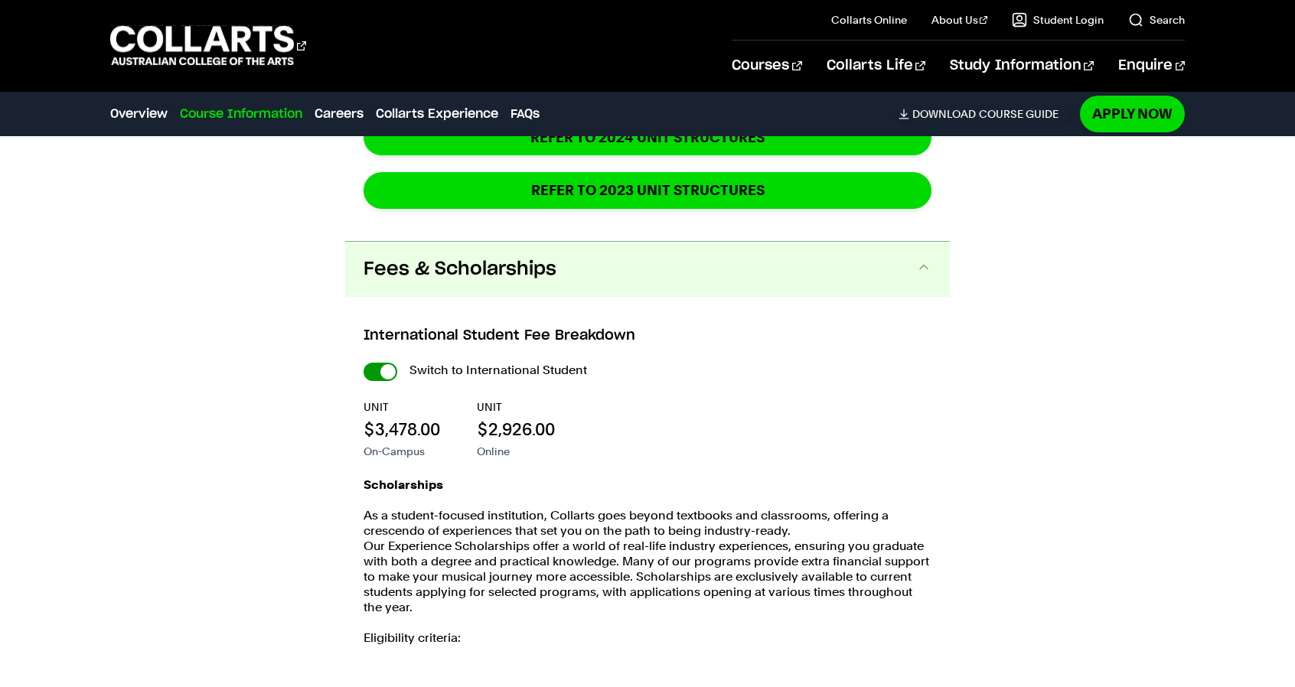
click at [0, 0] on input "International Student" at bounding box center [0, 0] width 0 height 0
checkbox input "false"
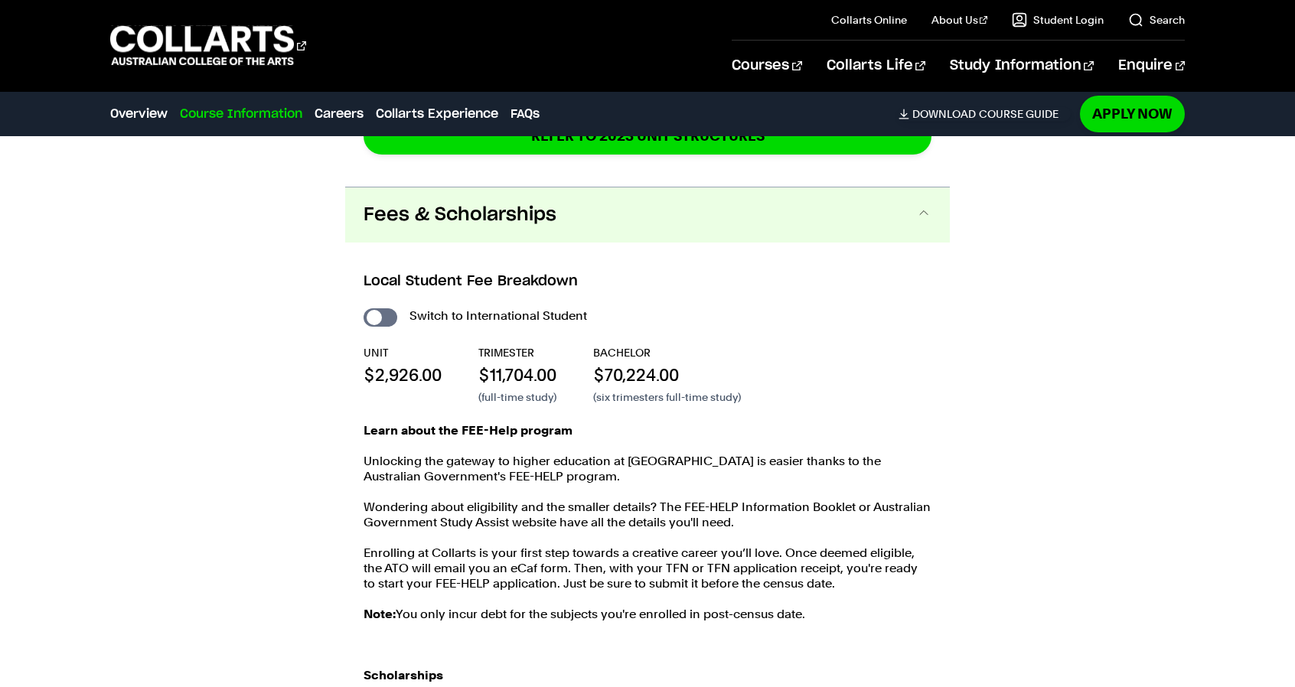
scroll to position [3072, 0]
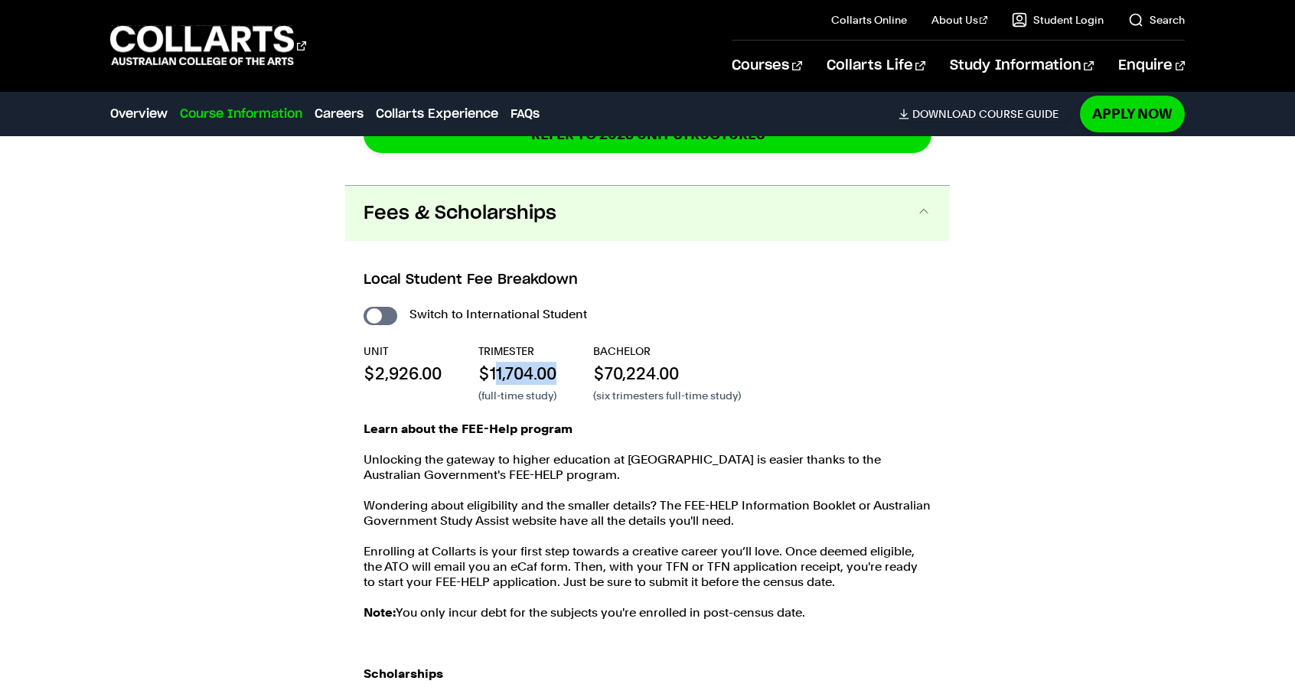
drag, startPoint x: 494, startPoint y: 330, endPoint x: 557, endPoint y: 337, distance: 63.9
click at [556, 362] on p "$11,704.00" at bounding box center [517, 373] width 78 height 23
click at [823, 344] on div "UNIT $2,926.00 TRIMESTER $11,704.00 (full-time study) BACHELOR $70,224.00 (six …" at bounding box center [647, 374] width 568 height 60
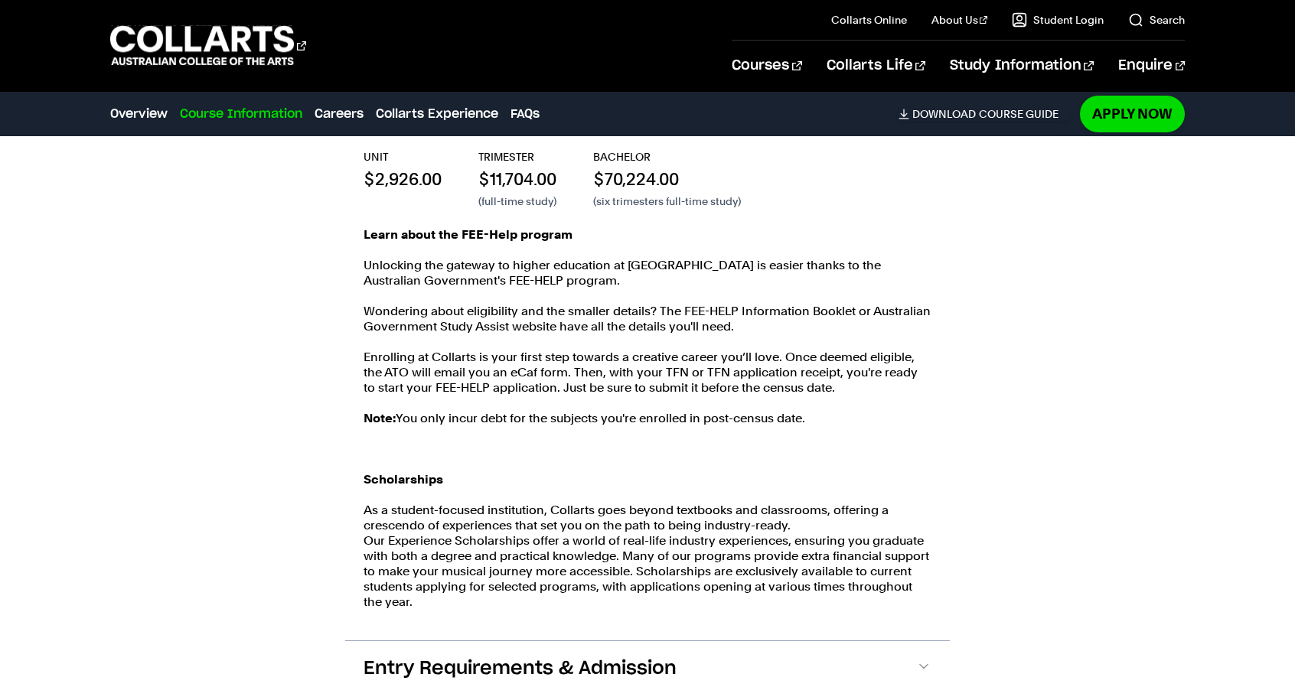
scroll to position [3302, 0]
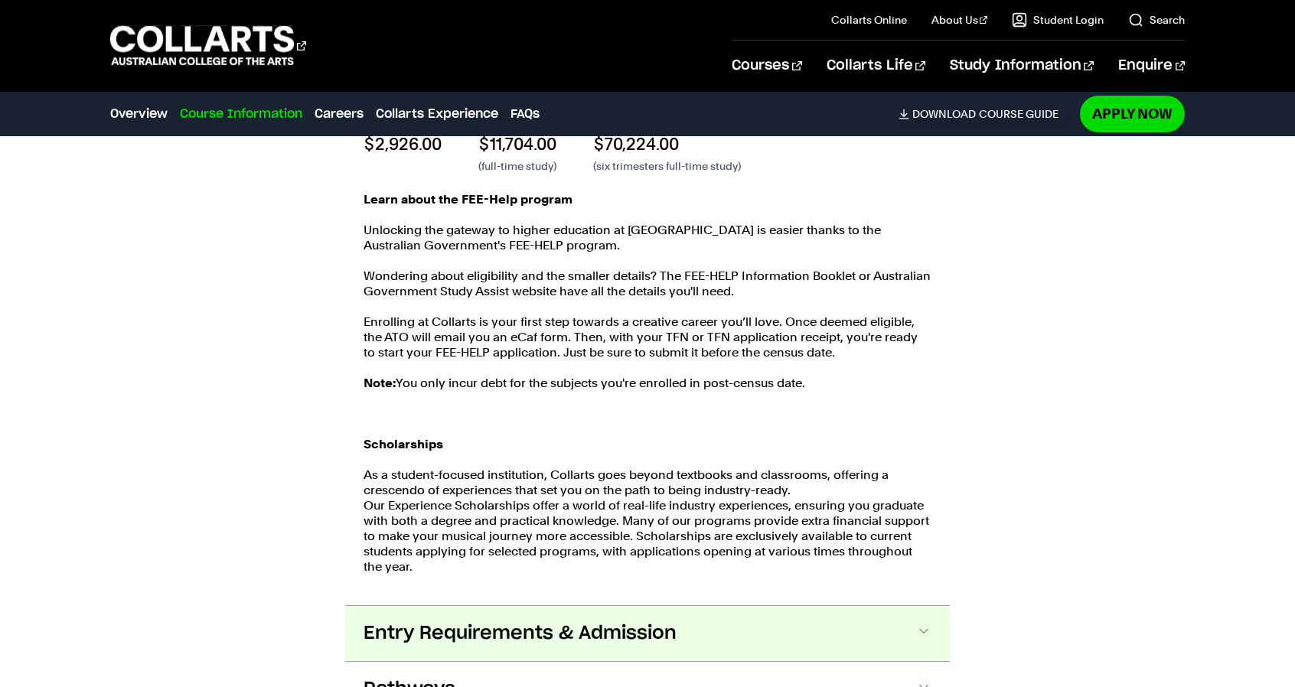
click at [647, 621] on span "Entry Requirements & Admission" at bounding box center [519, 633] width 313 height 24
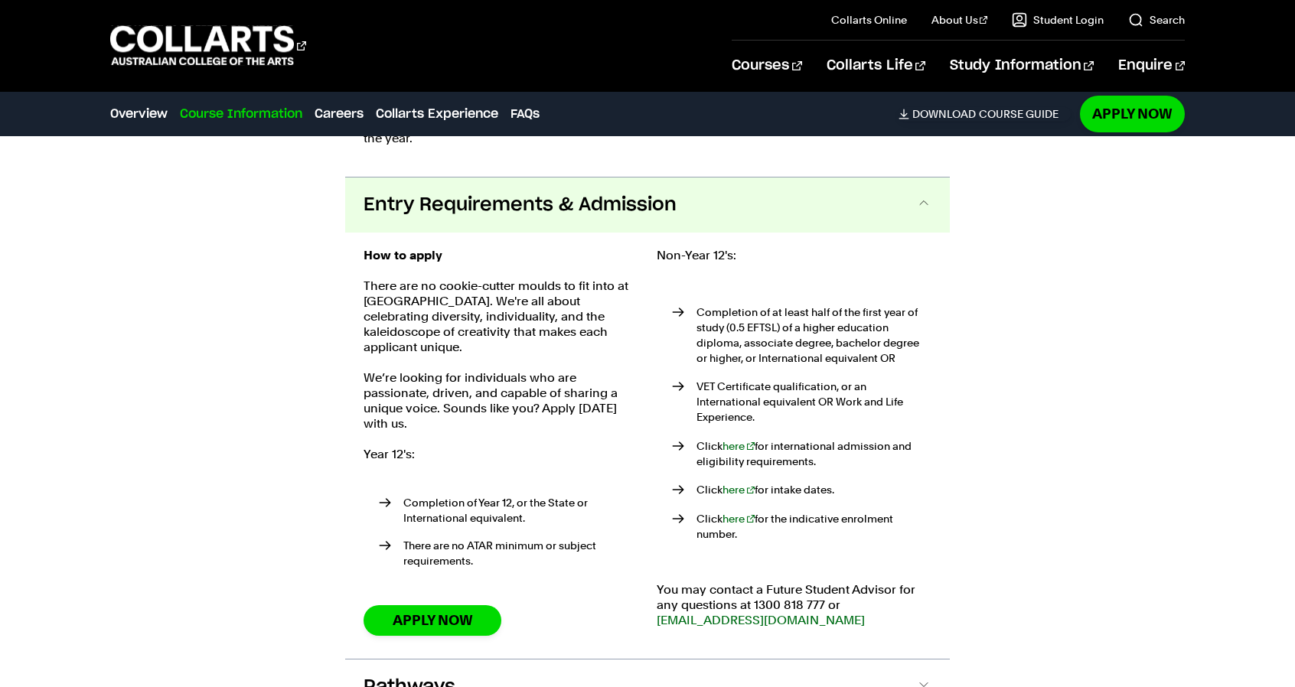
scroll to position [3726, 0]
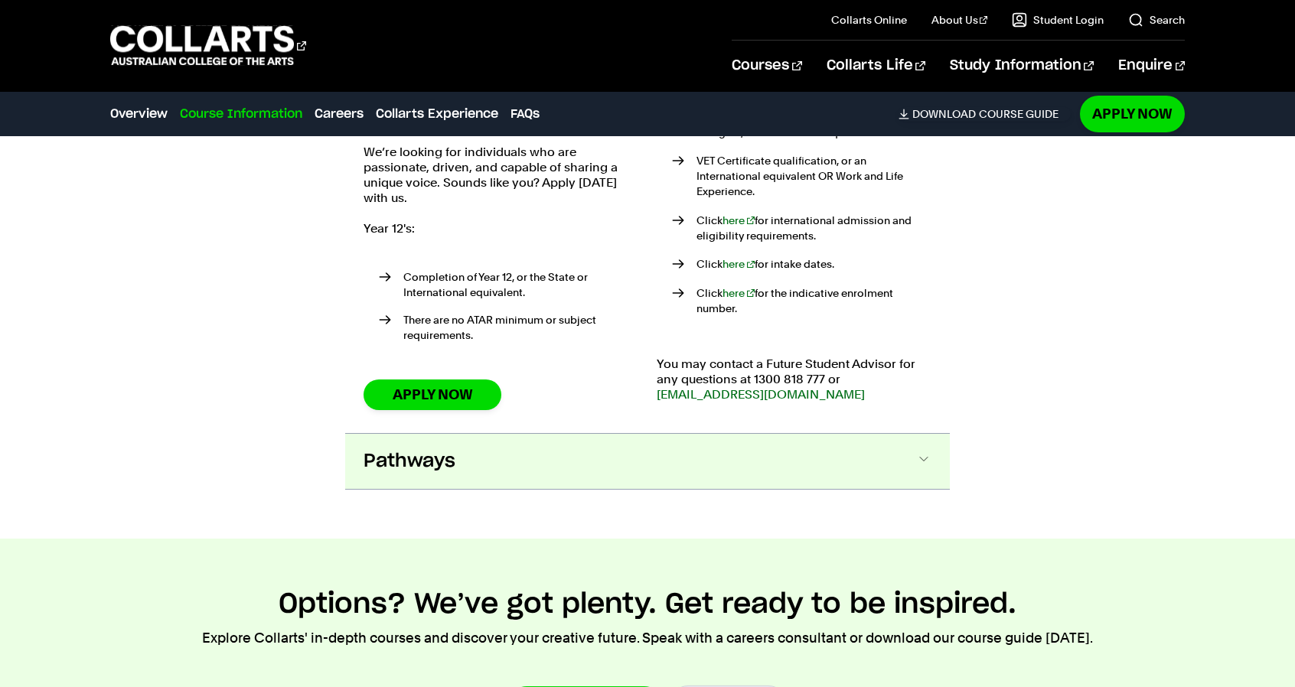
click at [535, 434] on button "Pathways" at bounding box center [647, 461] width 604 height 55
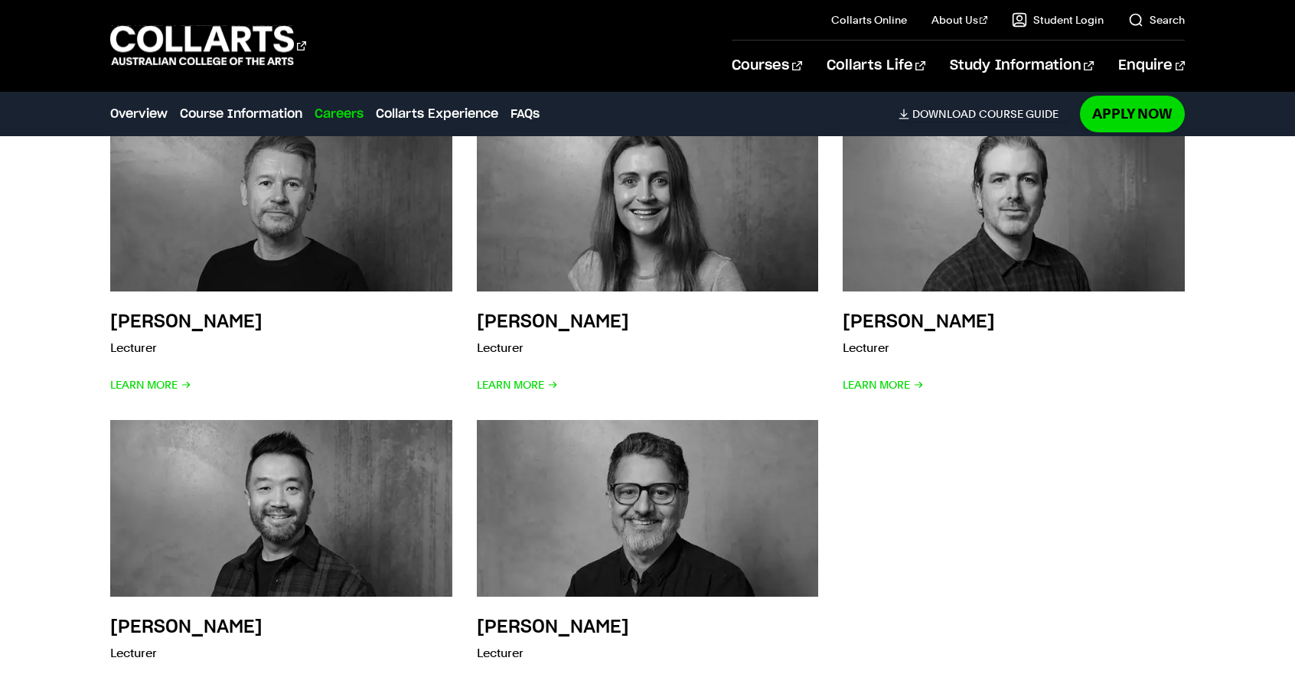
scroll to position [6336, 0]
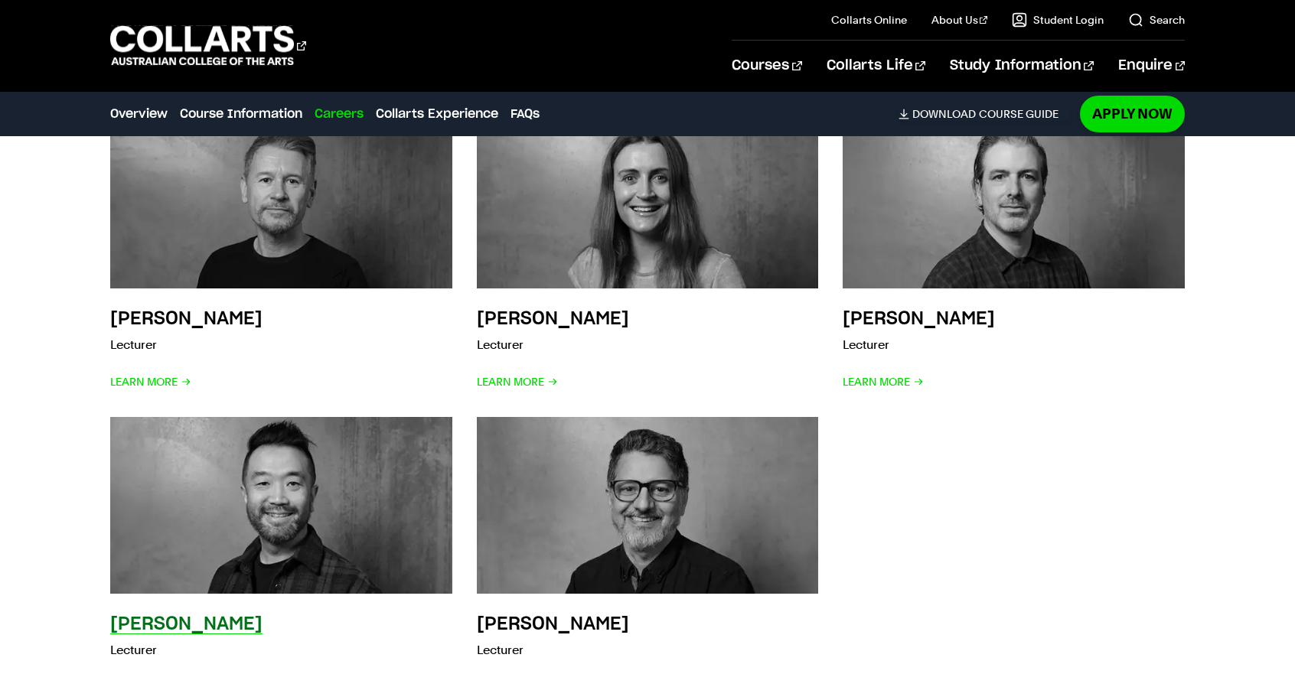
click at [314, 448] on img at bounding box center [281, 505] width 376 height 195
click at [178, 615] on h3 "[PERSON_NAME]" at bounding box center [186, 624] width 152 height 18
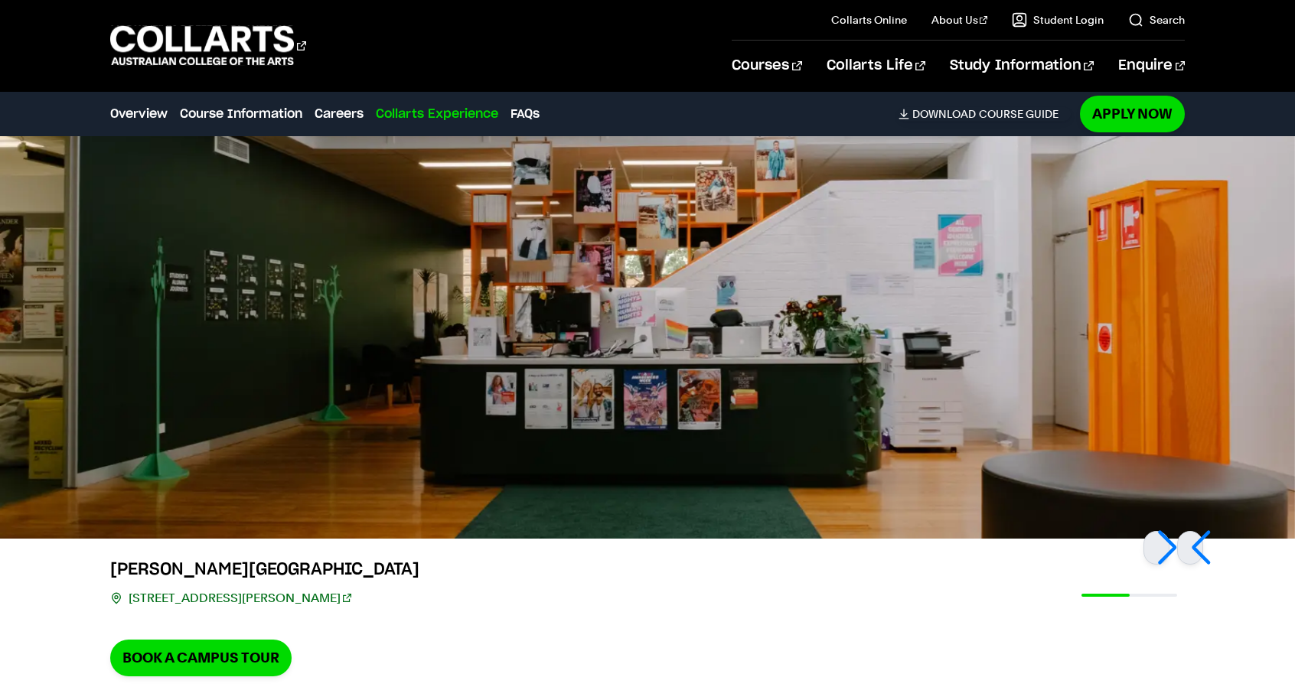
scroll to position [7101, 0]
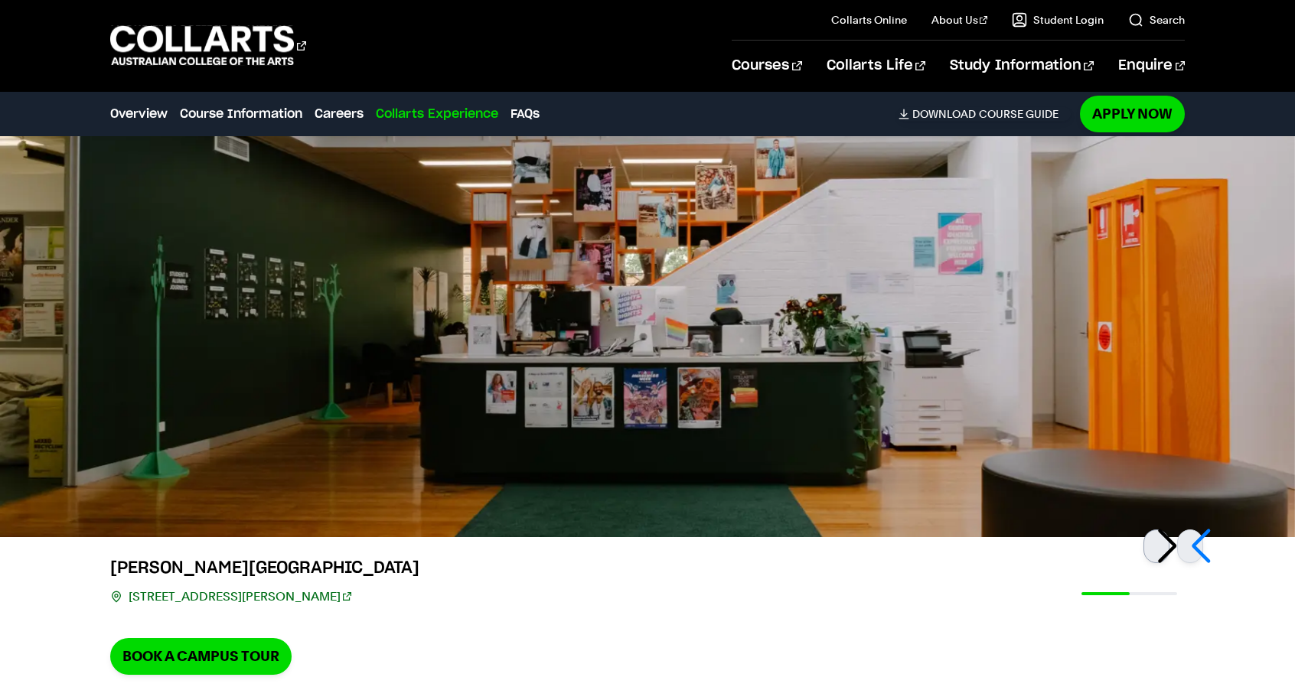
click at [1168, 529] on div at bounding box center [1156, 546] width 26 height 34
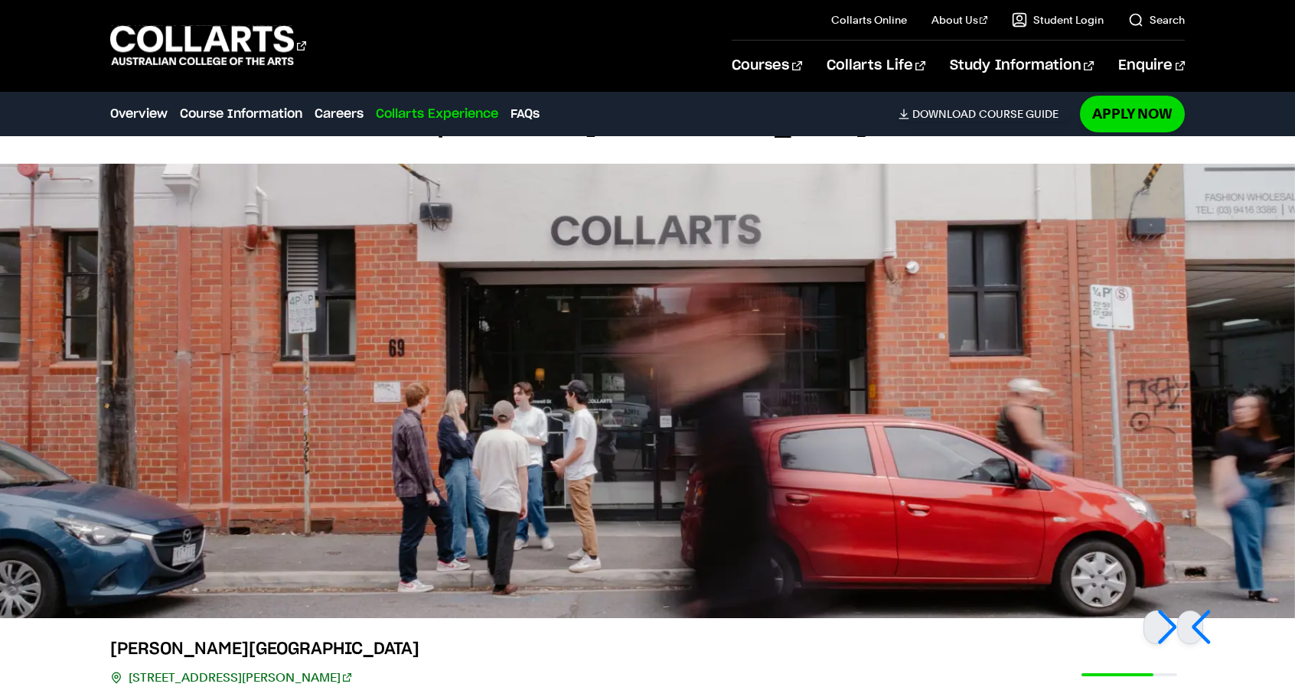
scroll to position [7024, 0]
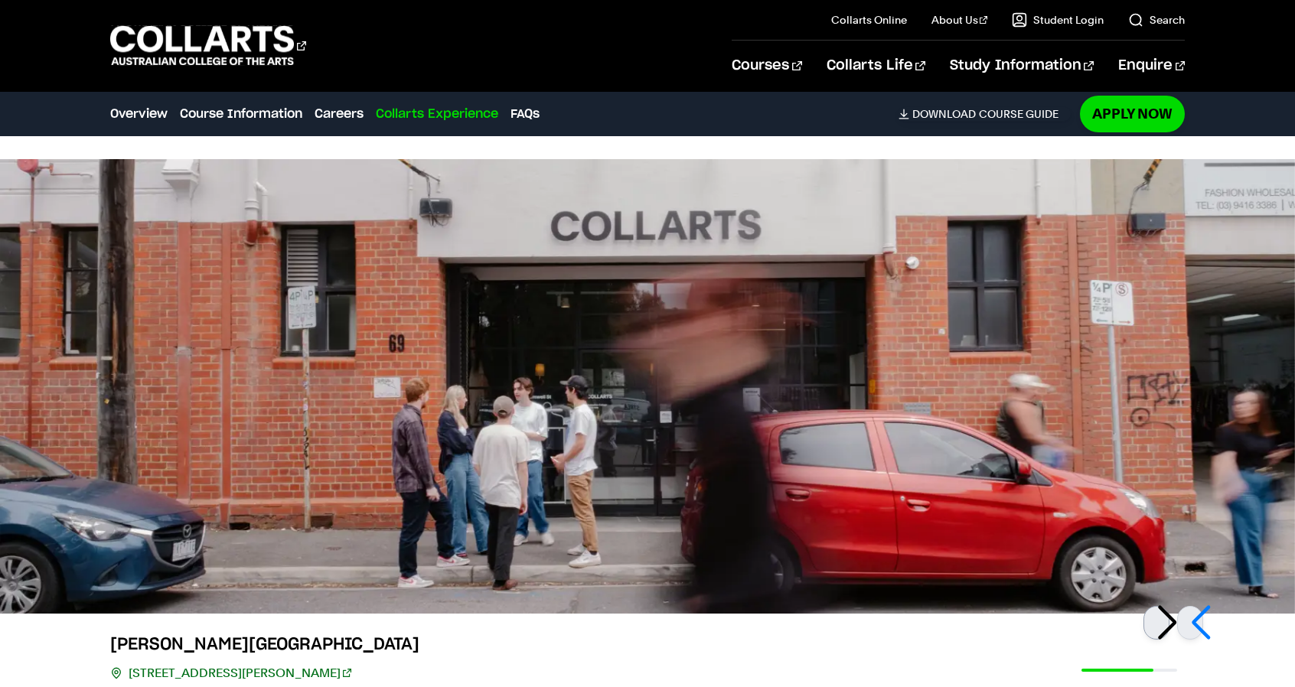
click at [1162, 606] on div at bounding box center [1156, 623] width 26 height 34
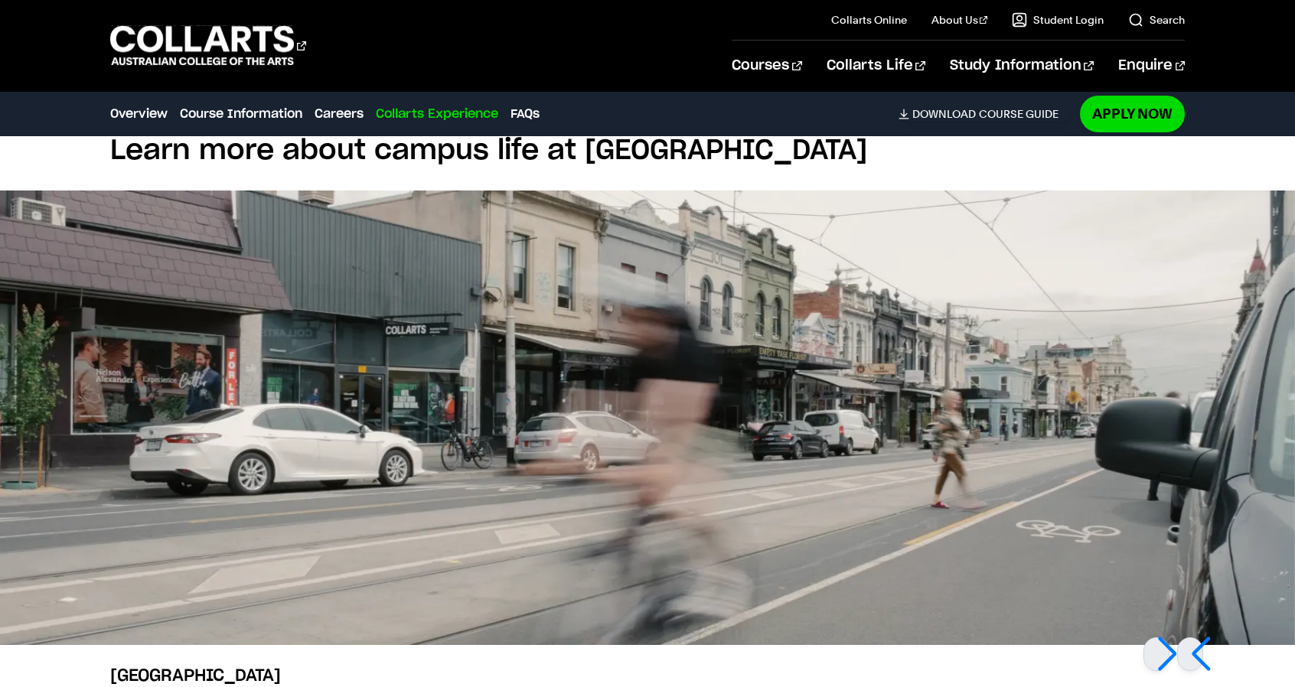
scroll to position [6948, 0]
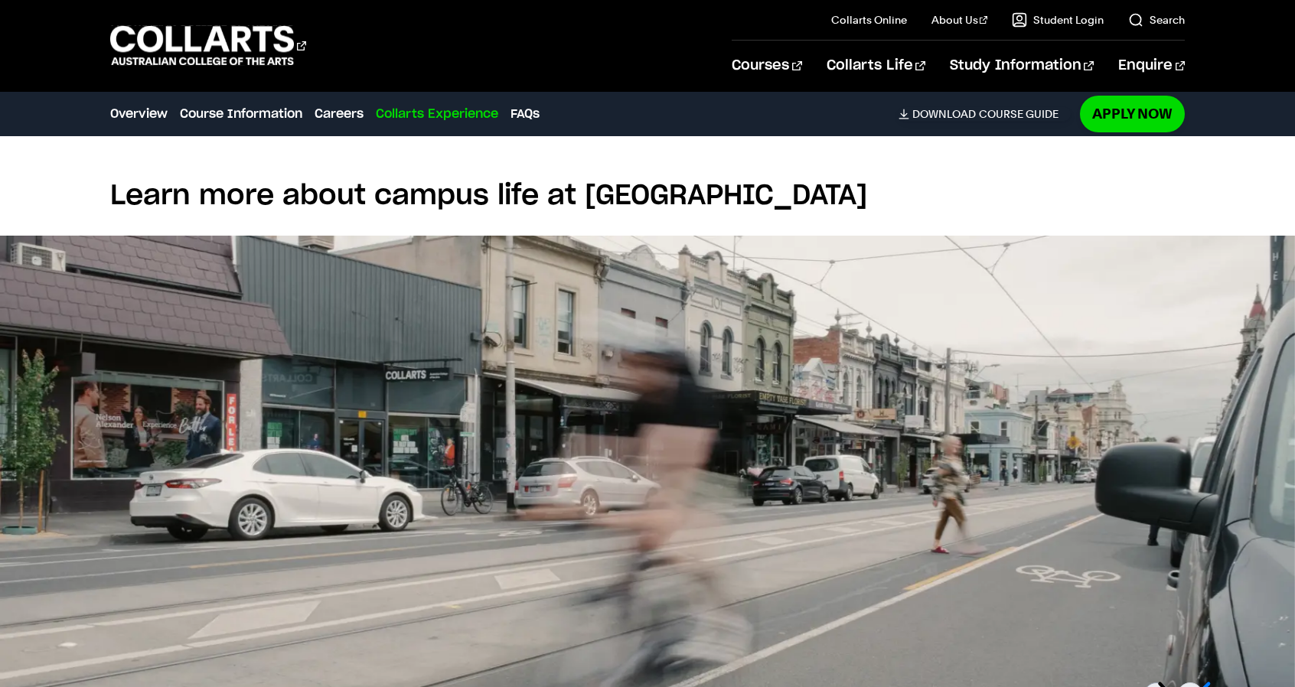
click at [1166, 683] on div at bounding box center [1156, 700] width 26 height 34
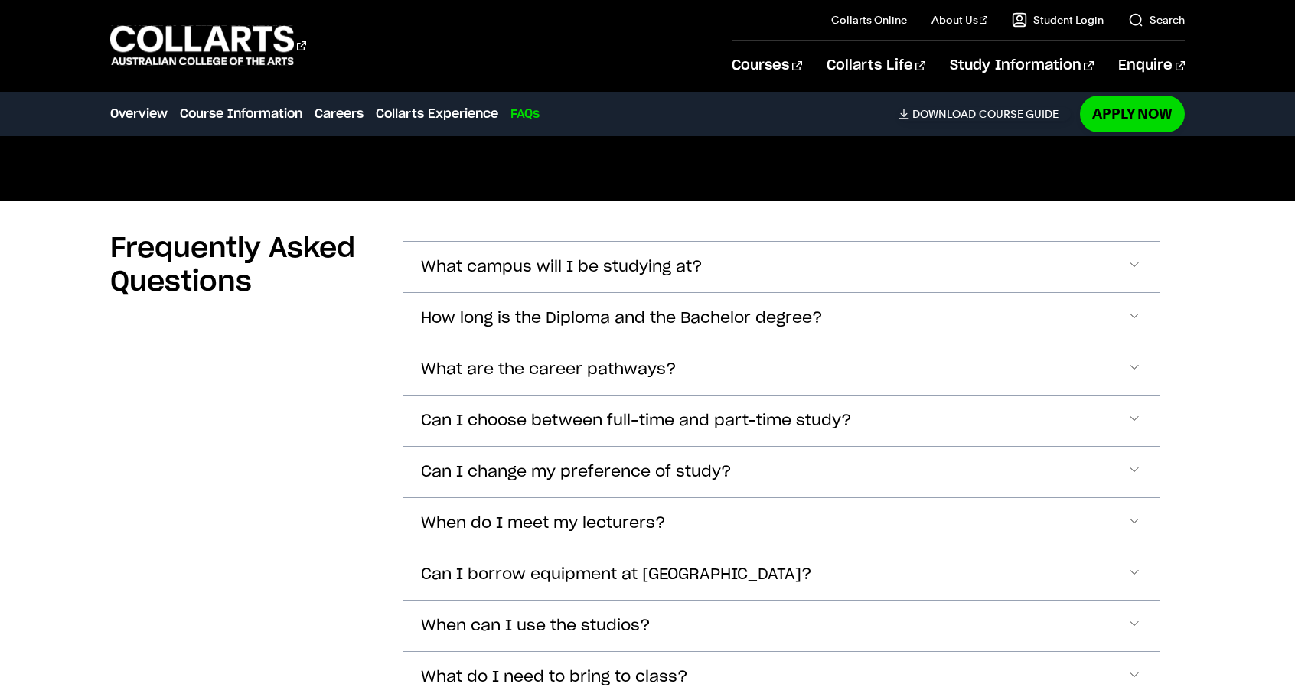
scroll to position [8172, 0]
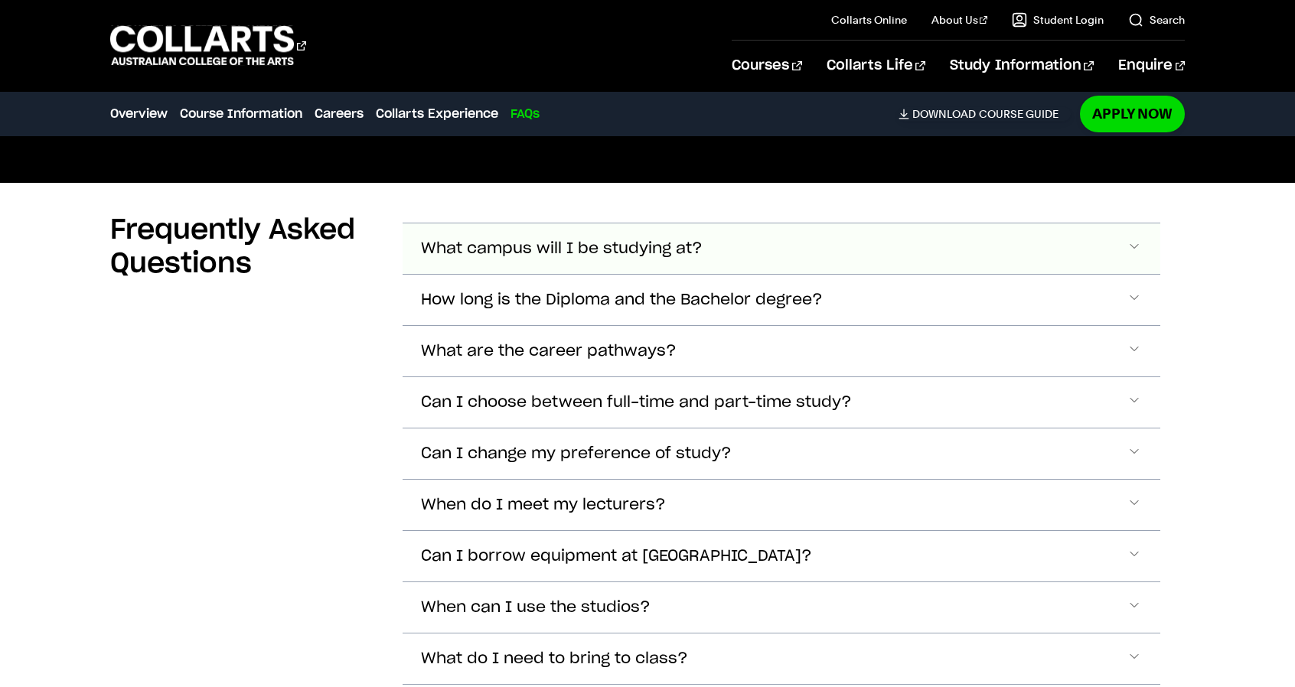
click at [613, 223] on button "What campus will I be studying at?" at bounding box center [781, 248] width 758 height 51
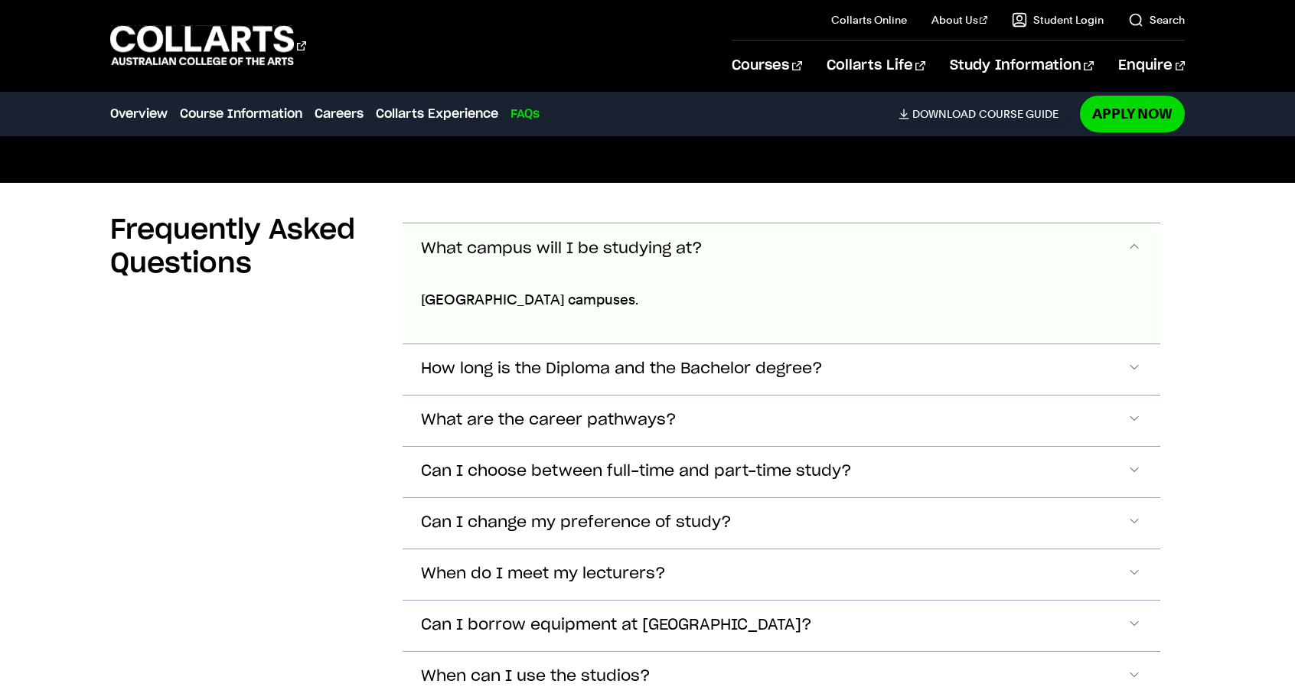
scroll to position [8184, 0]
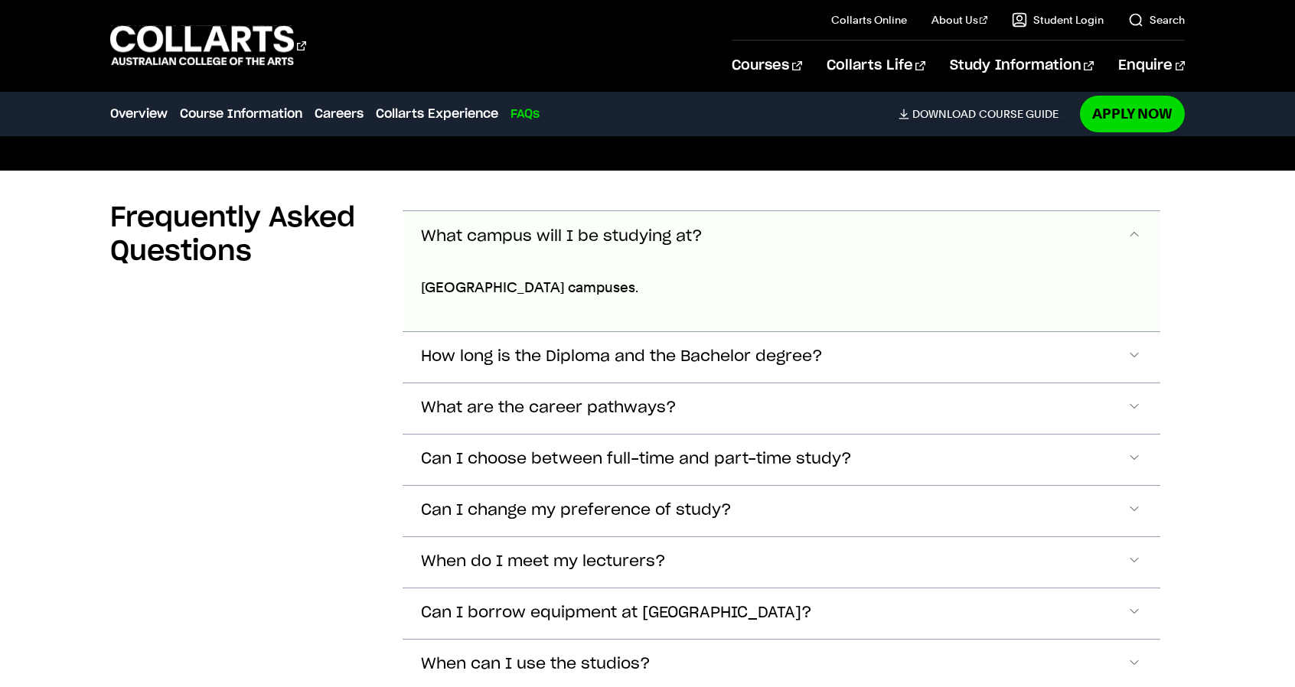
click at [663, 228] on span "What campus will I be studying at?" at bounding box center [562, 237] width 282 height 18
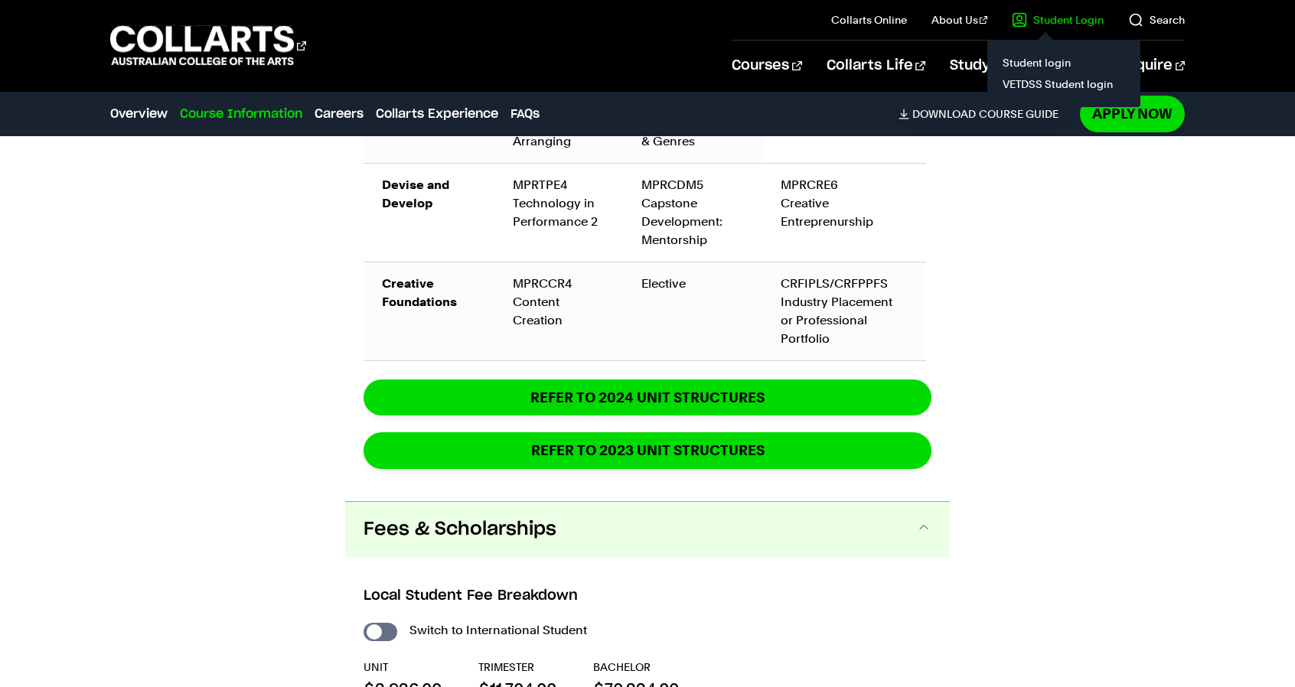
scroll to position [2752, 0]
